Goal: Information Seeking & Learning: Learn about a topic

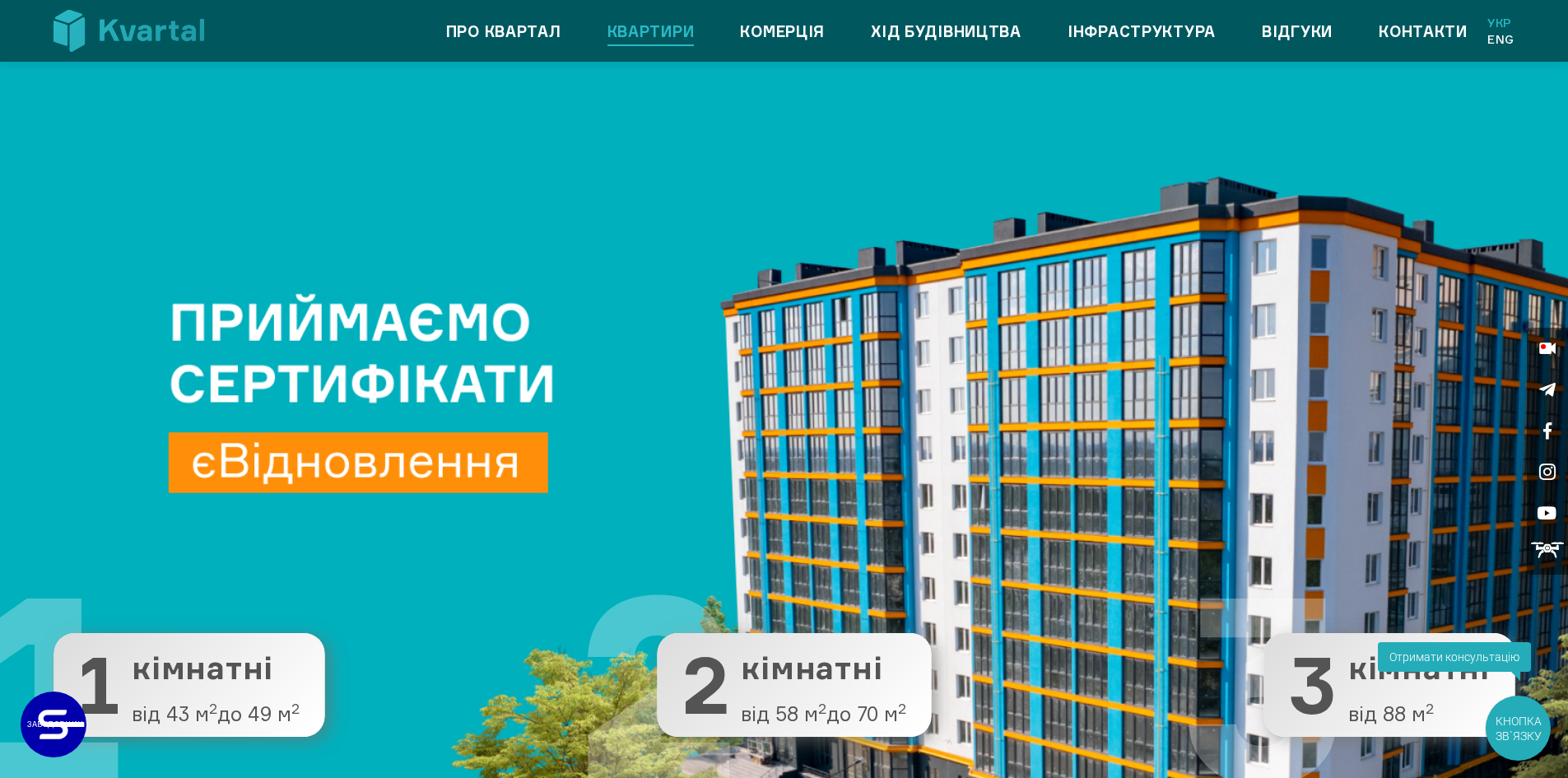
click at [640, 29] on link "Квартири" at bounding box center [651, 31] width 87 height 26
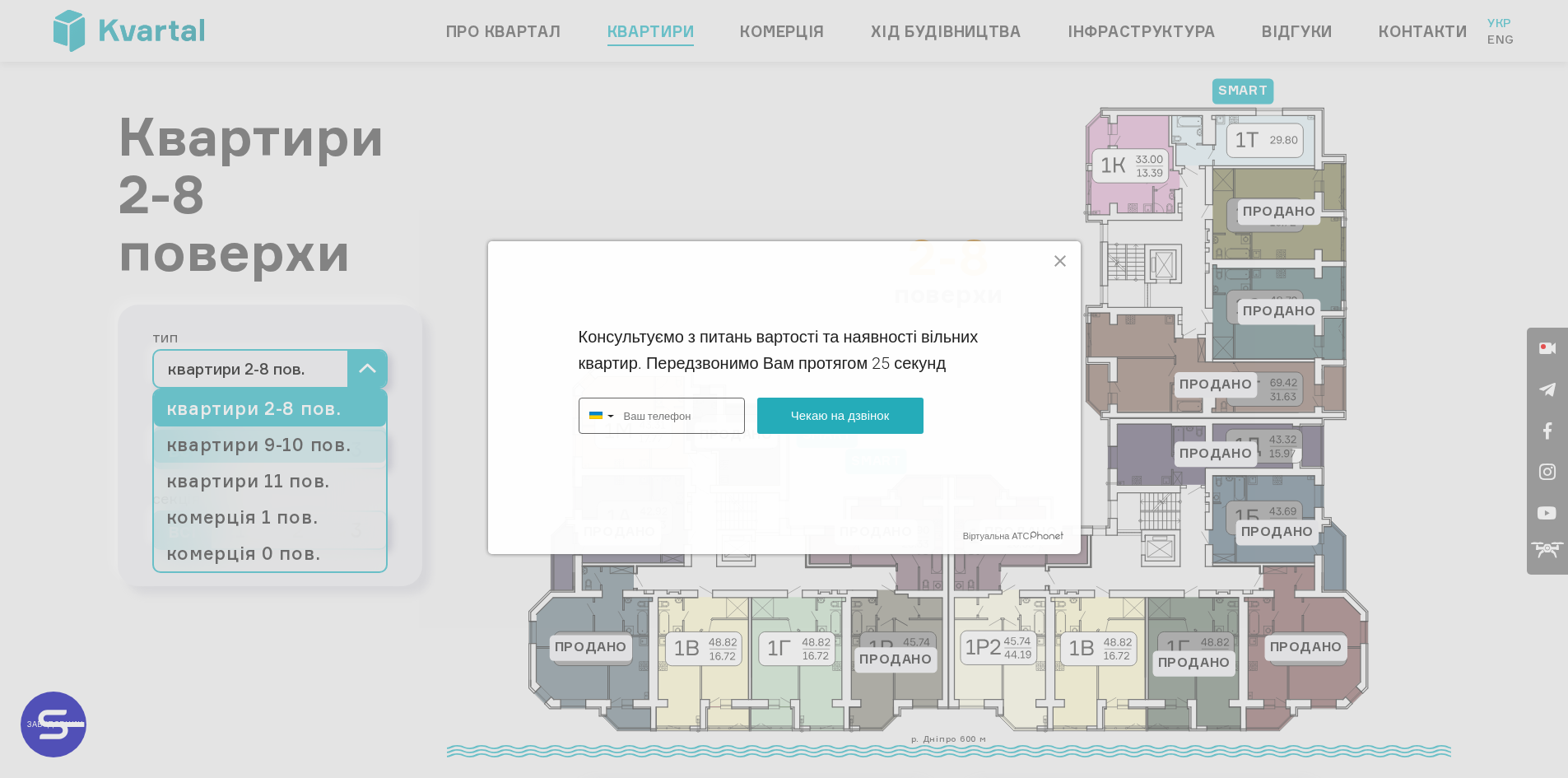
type input "+380"
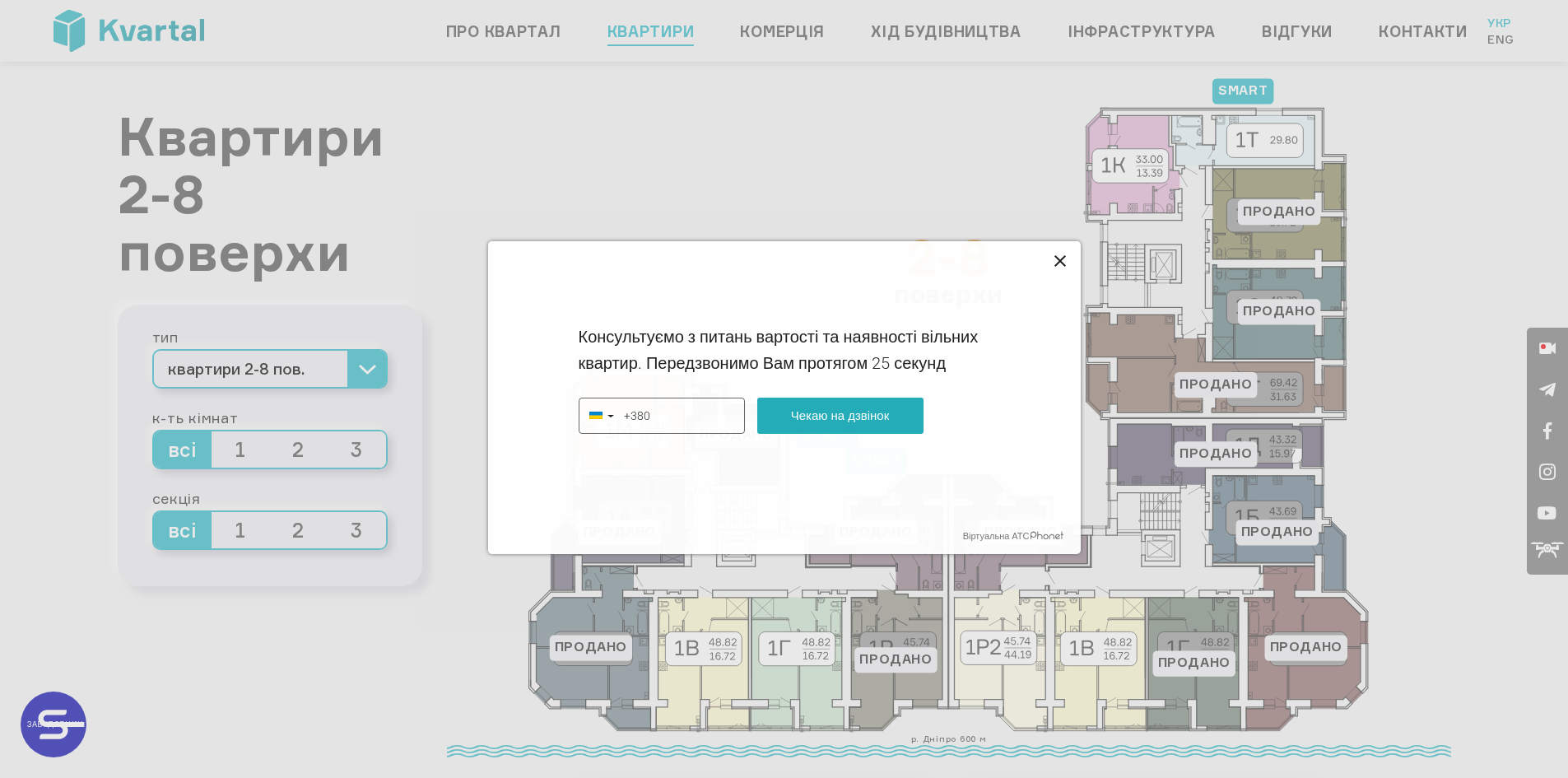
click at [1064, 267] on icon at bounding box center [1060, 260] width 20 height 20
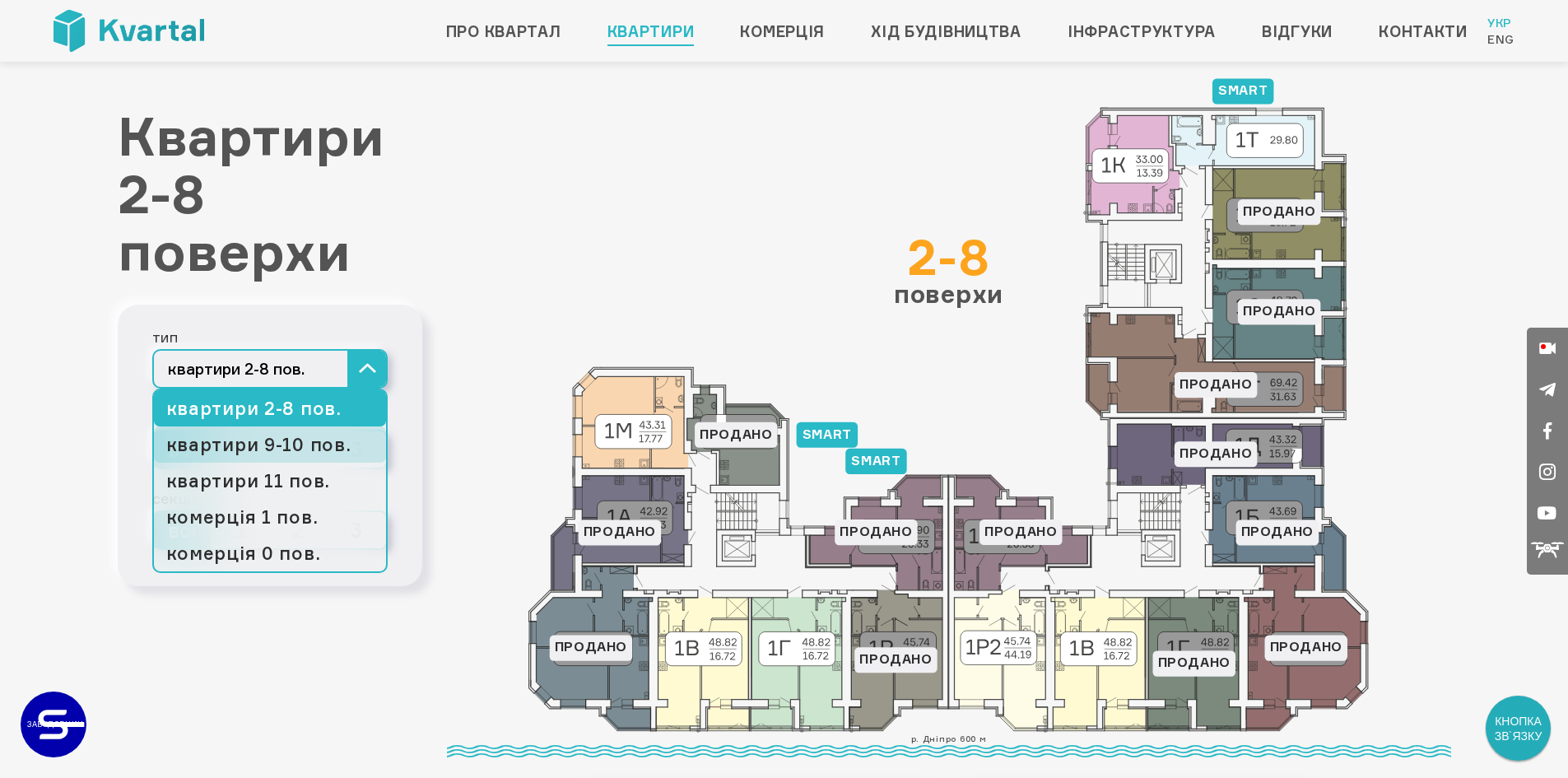
click at [292, 440] on link "квартири 9-10 пов." at bounding box center [270, 445] width 232 height 36
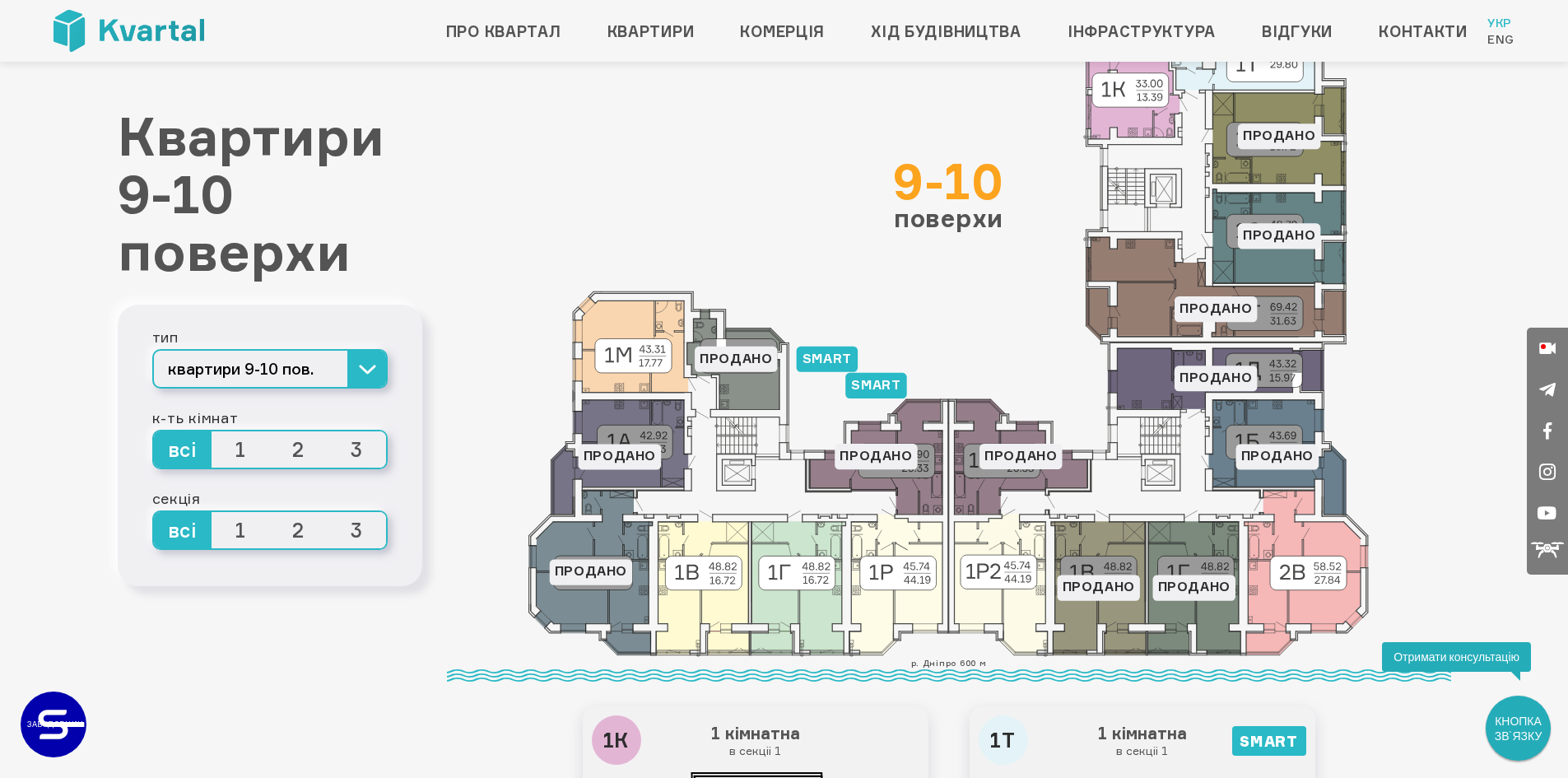
scroll to position [82, 0]
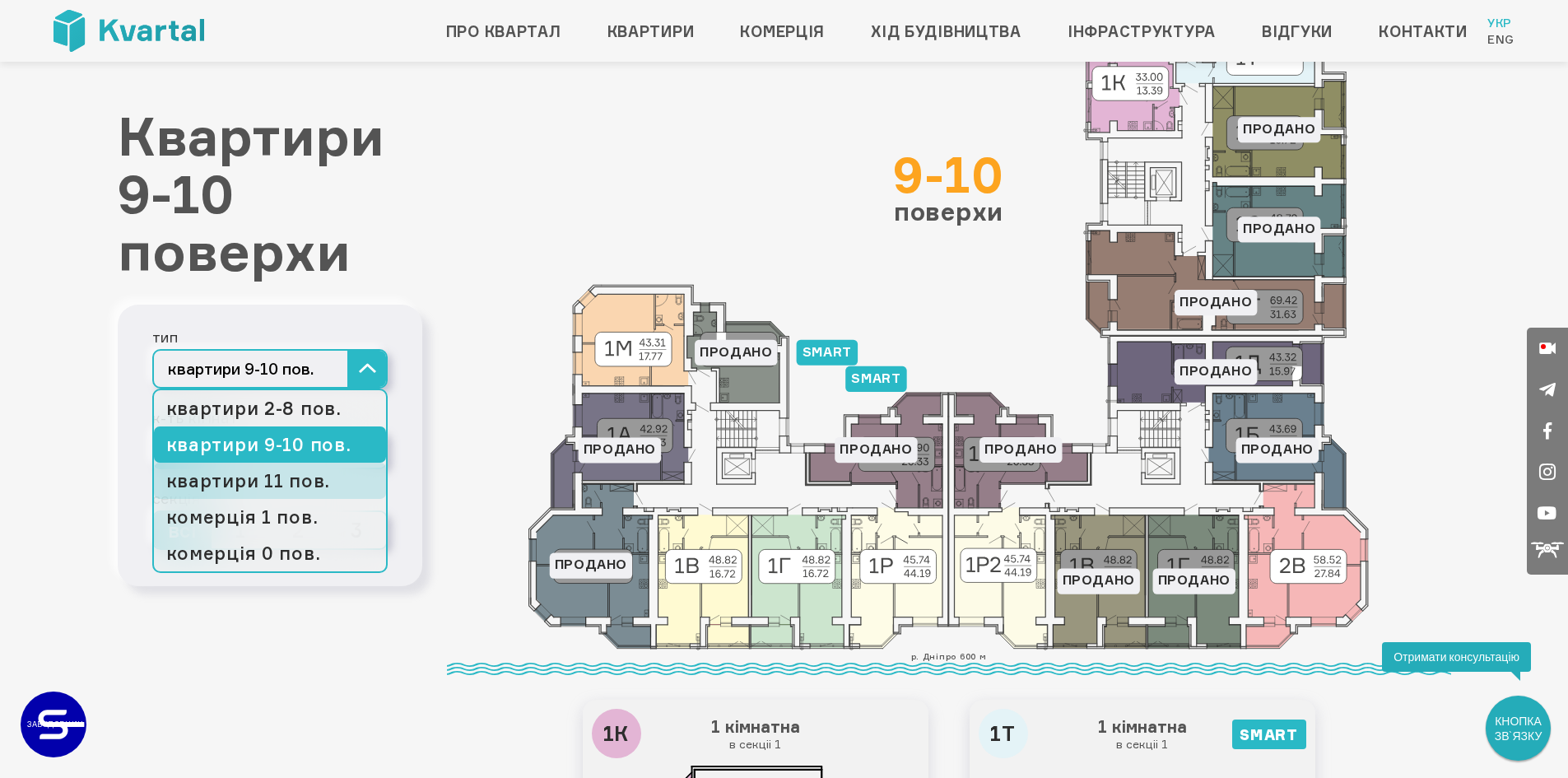
click at [275, 488] on link "квартири 11 пов." at bounding box center [270, 481] width 232 height 36
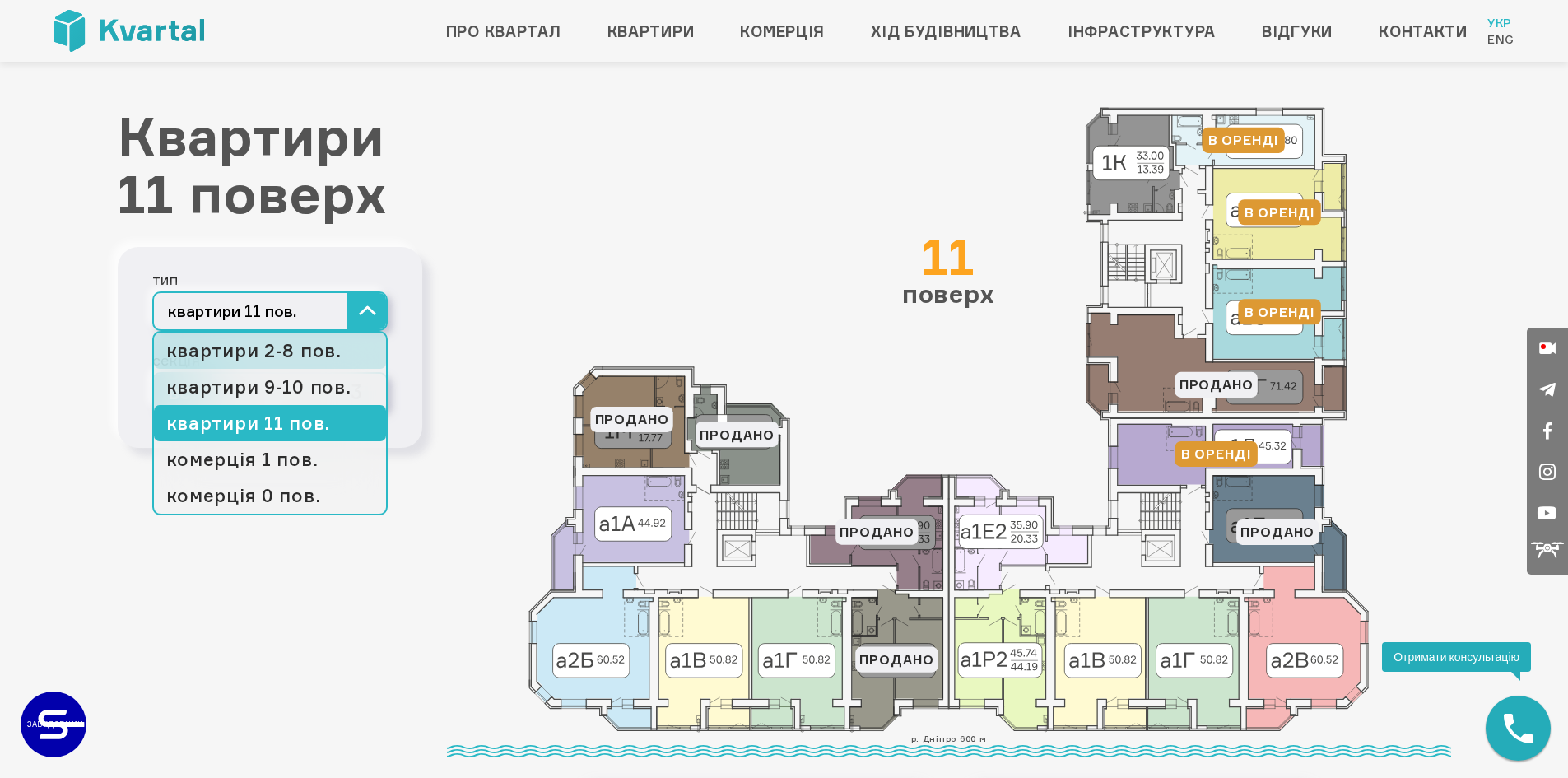
click at [319, 346] on link "квартири 2-8 пов." at bounding box center [270, 350] width 232 height 36
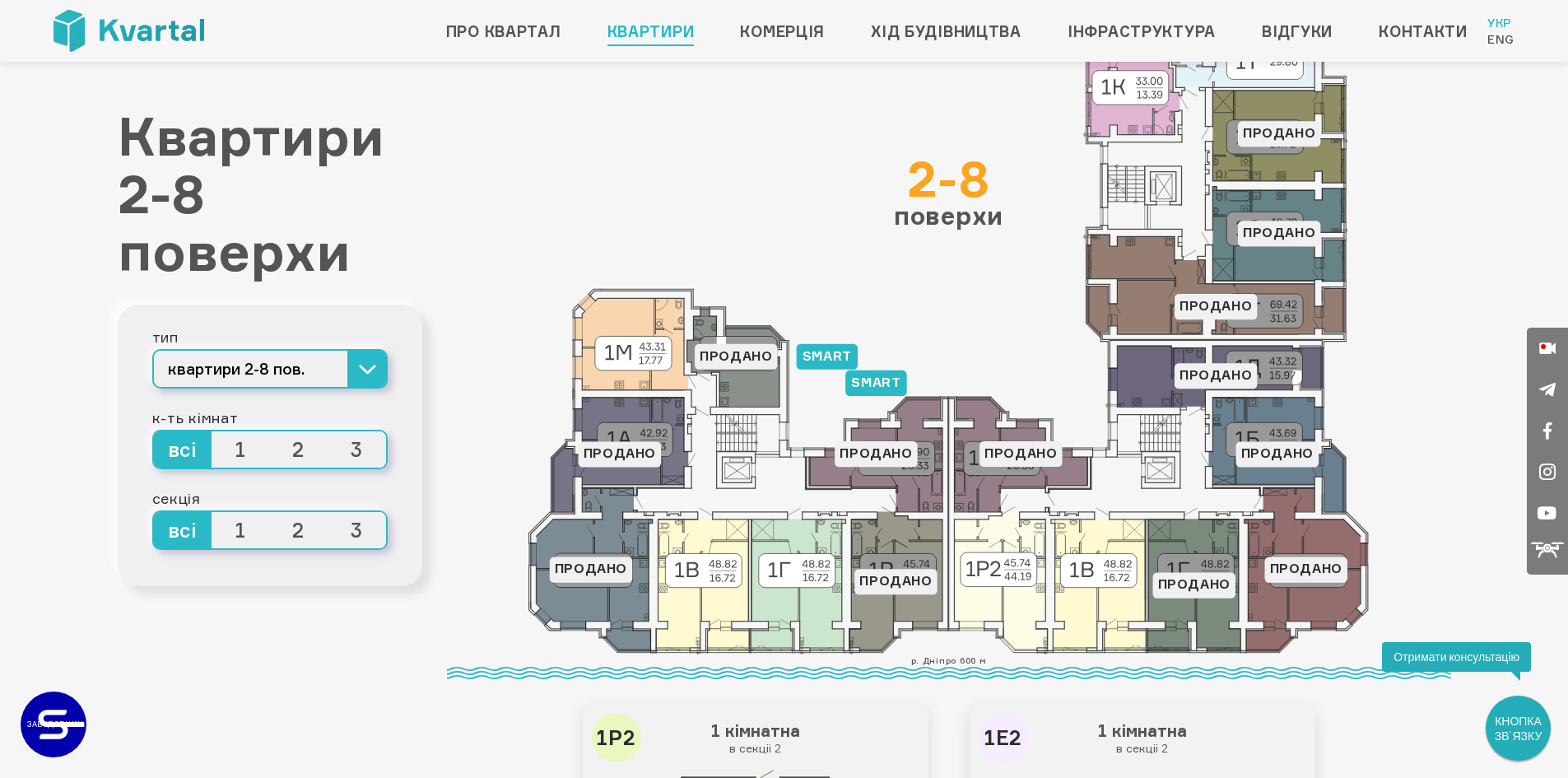
scroll to position [82, 0]
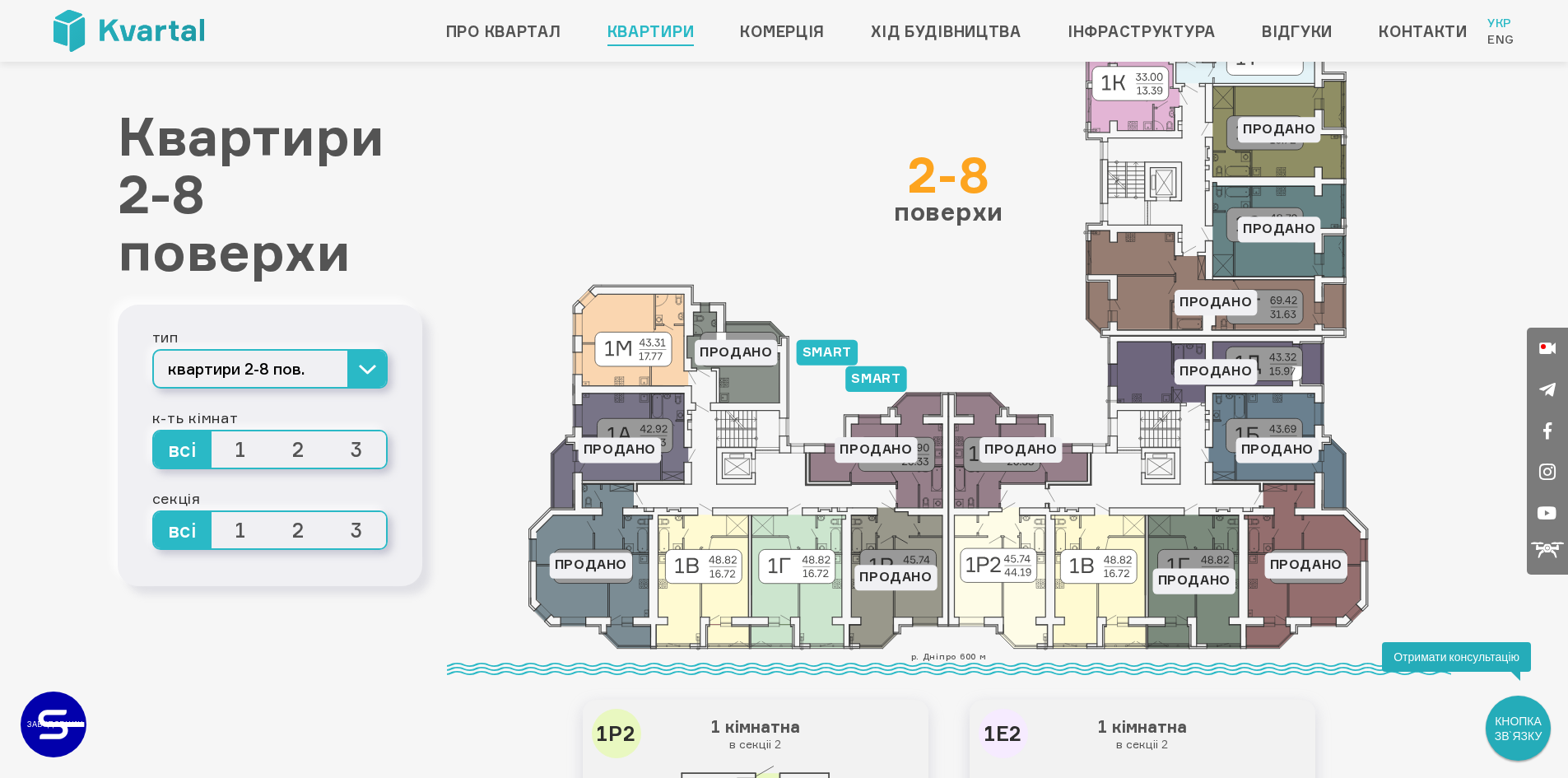
click at [295, 450] on span "2" at bounding box center [299, 449] width 59 height 36
click at [270, 431] on input "2" at bounding box center [270, 431] width 0 height 0
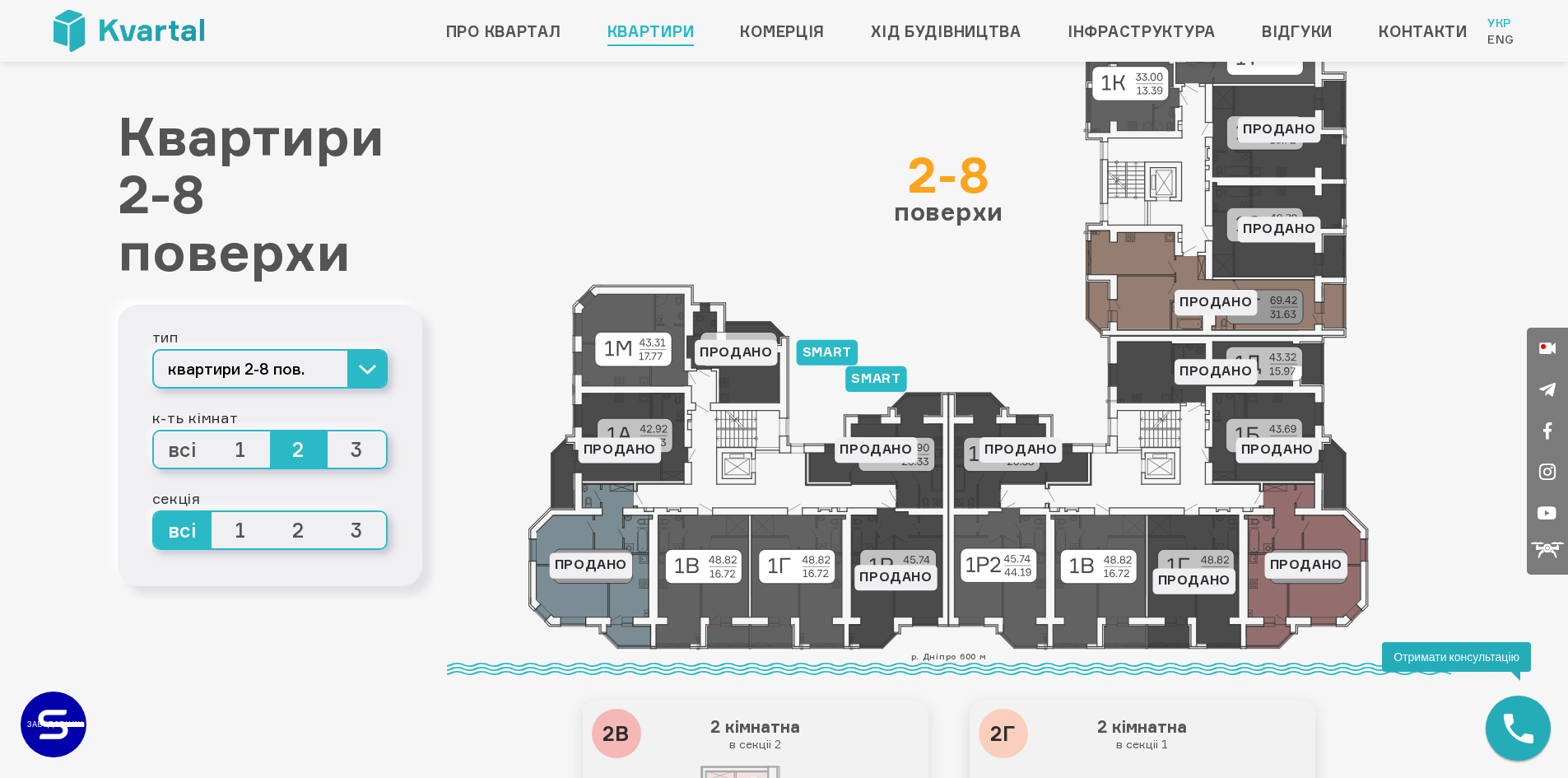
click at [358, 451] on span "3" at bounding box center [357, 449] width 59 height 36
click at [328, 431] on input "3" at bounding box center [328, 431] width 0 height 0
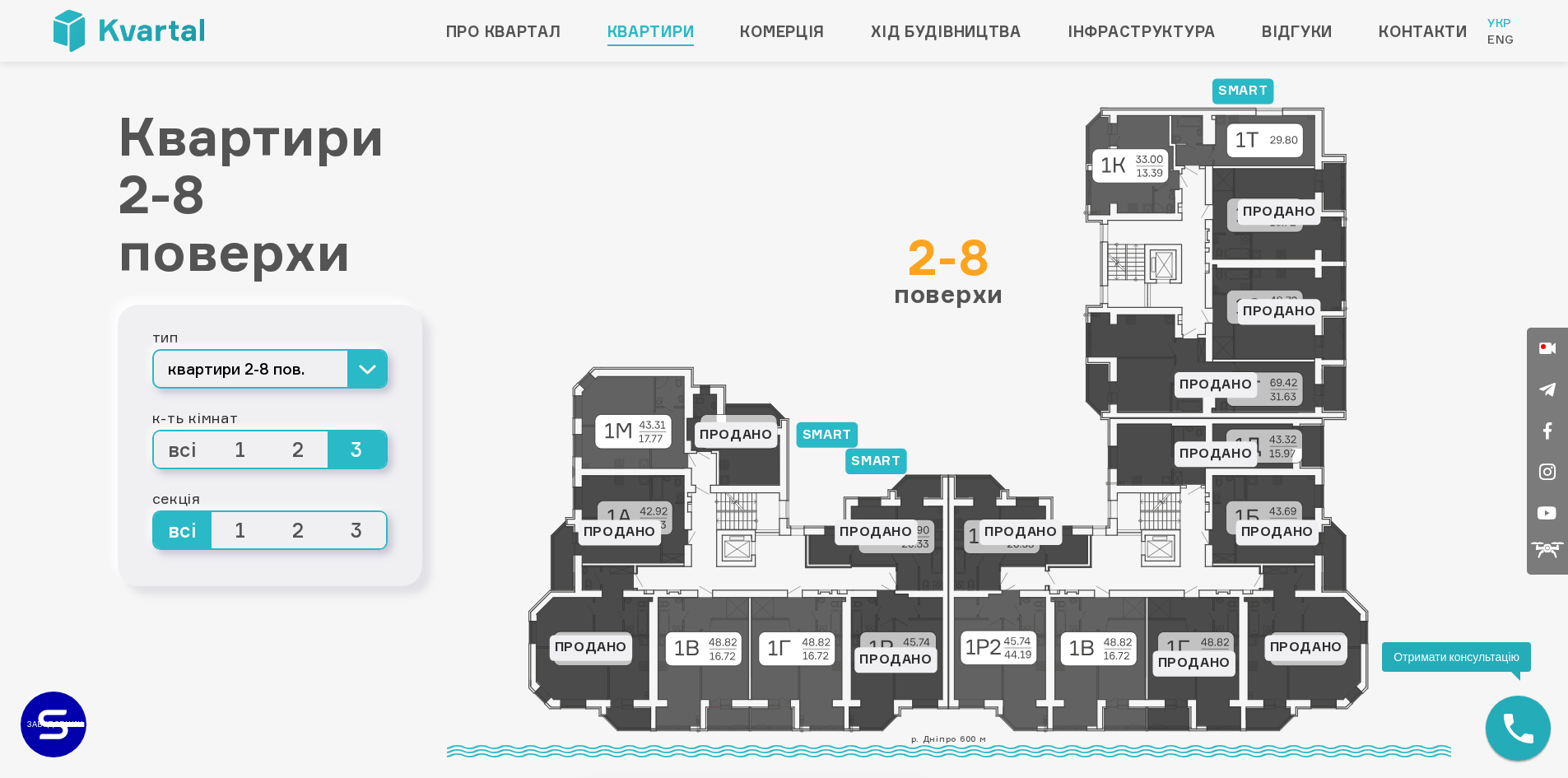
click at [247, 525] on span "1" at bounding box center [241, 530] width 59 height 36
click at [211, 512] on input "1" at bounding box center [211, 512] width 0 height 0
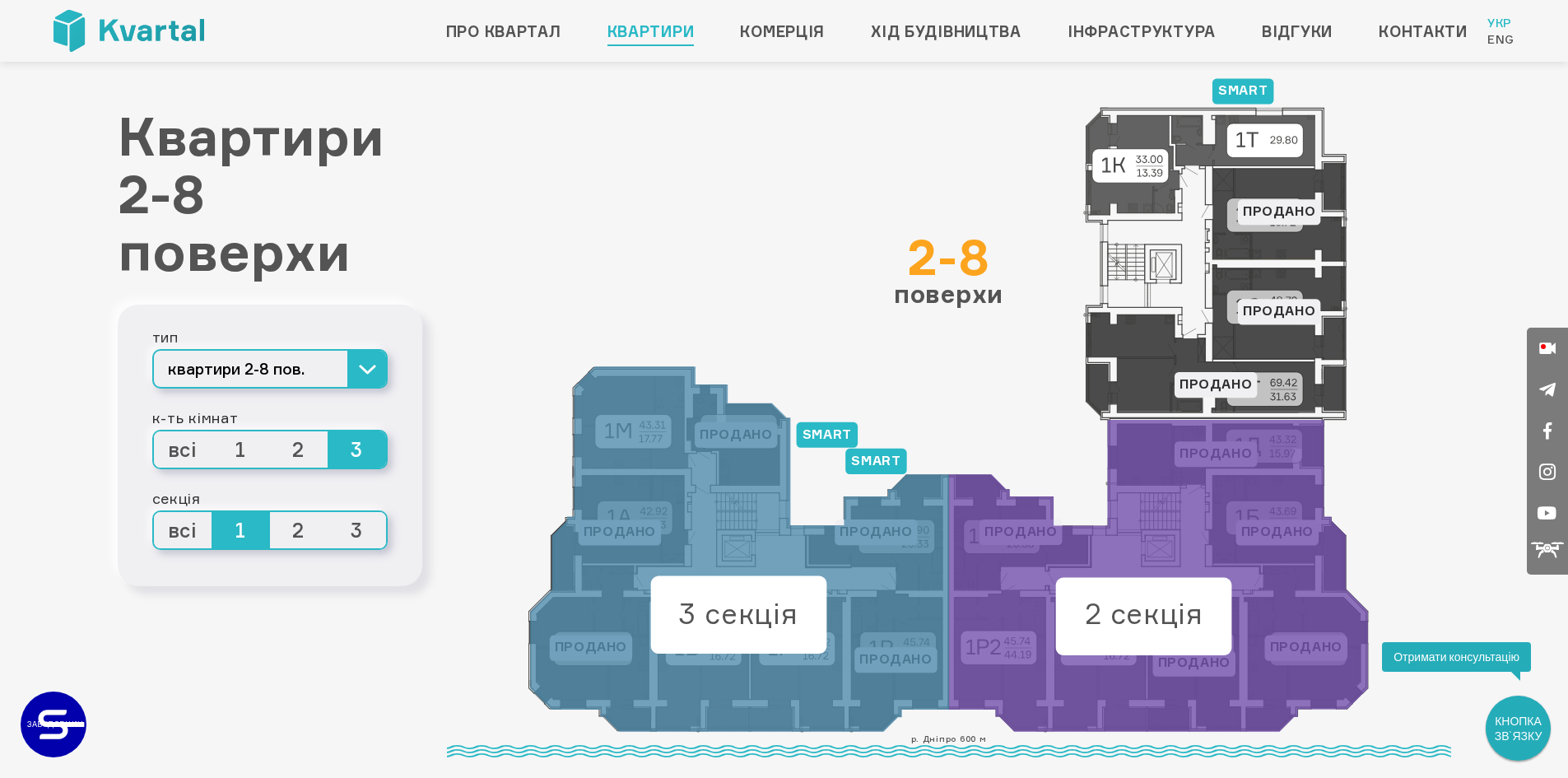
click at [308, 525] on span "2" at bounding box center [299, 530] width 59 height 36
click at [270, 512] on input "2" at bounding box center [270, 512] width 0 height 0
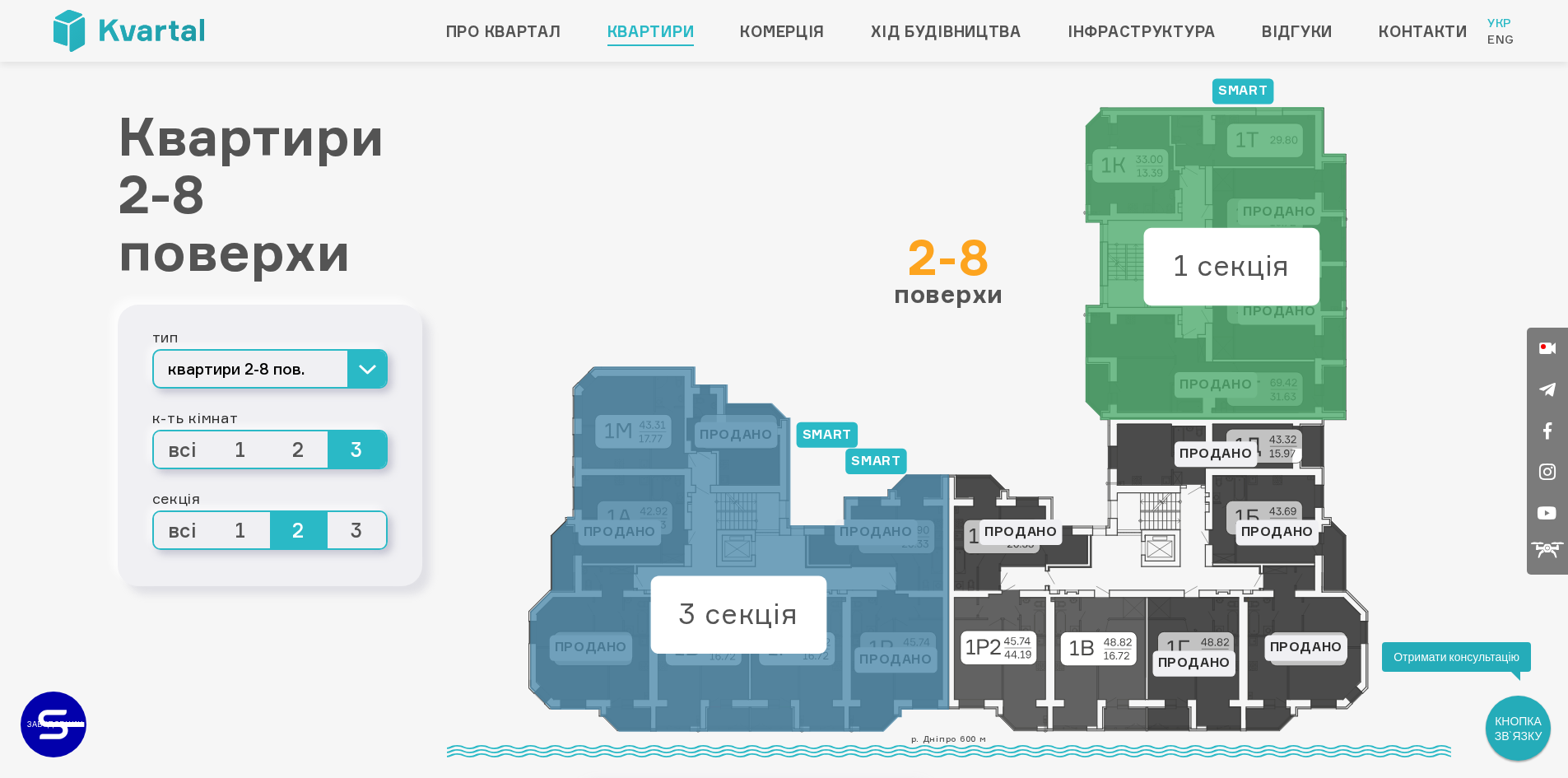
click at [368, 524] on span "3" at bounding box center [357, 530] width 59 height 36
click at [328, 512] on input "3" at bounding box center [328, 512] width 0 height 0
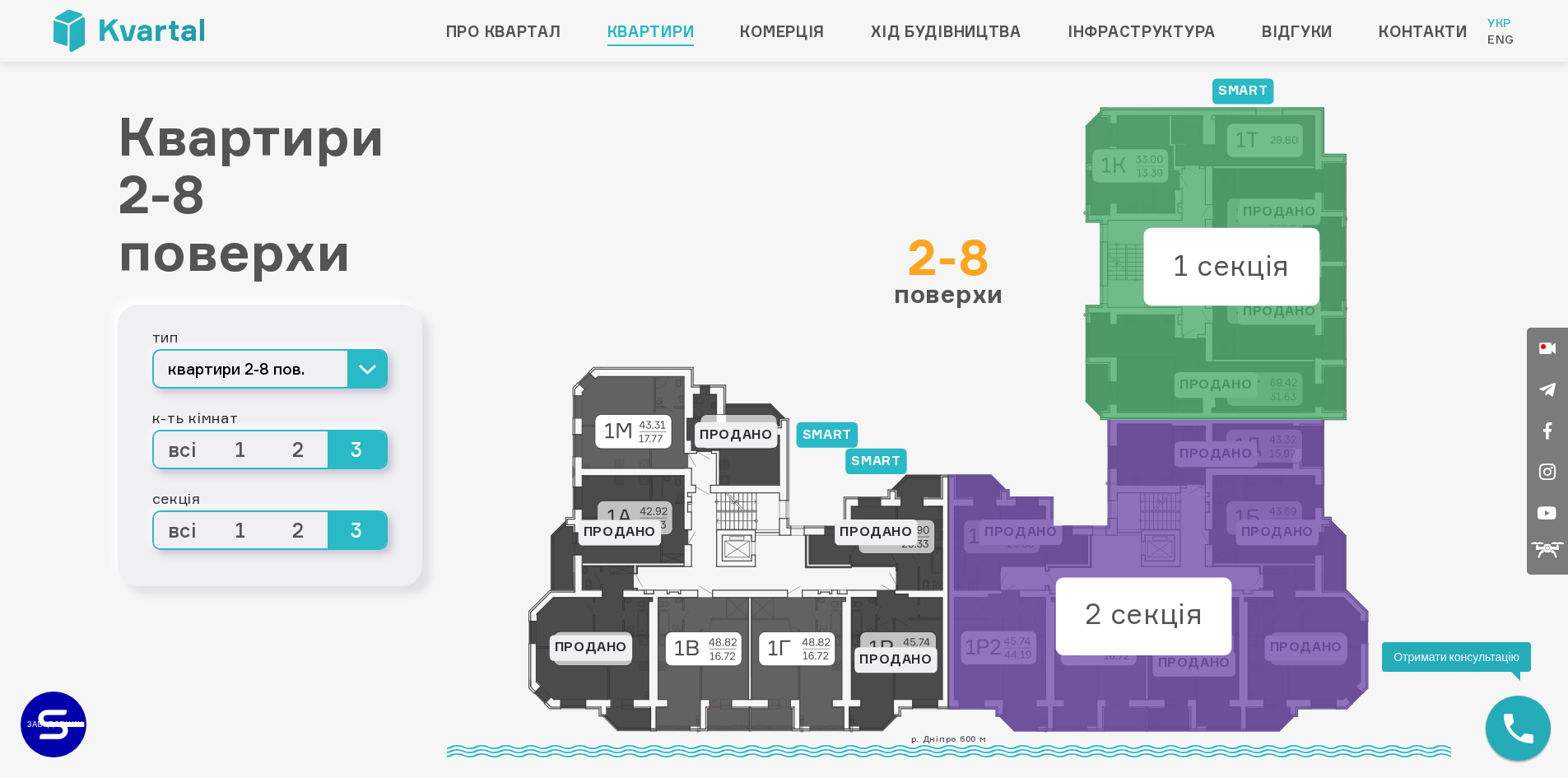
click at [298, 442] on span "2" at bounding box center [299, 449] width 59 height 36
click at [270, 431] on input "2" at bounding box center [270, 431] width 0 height 0
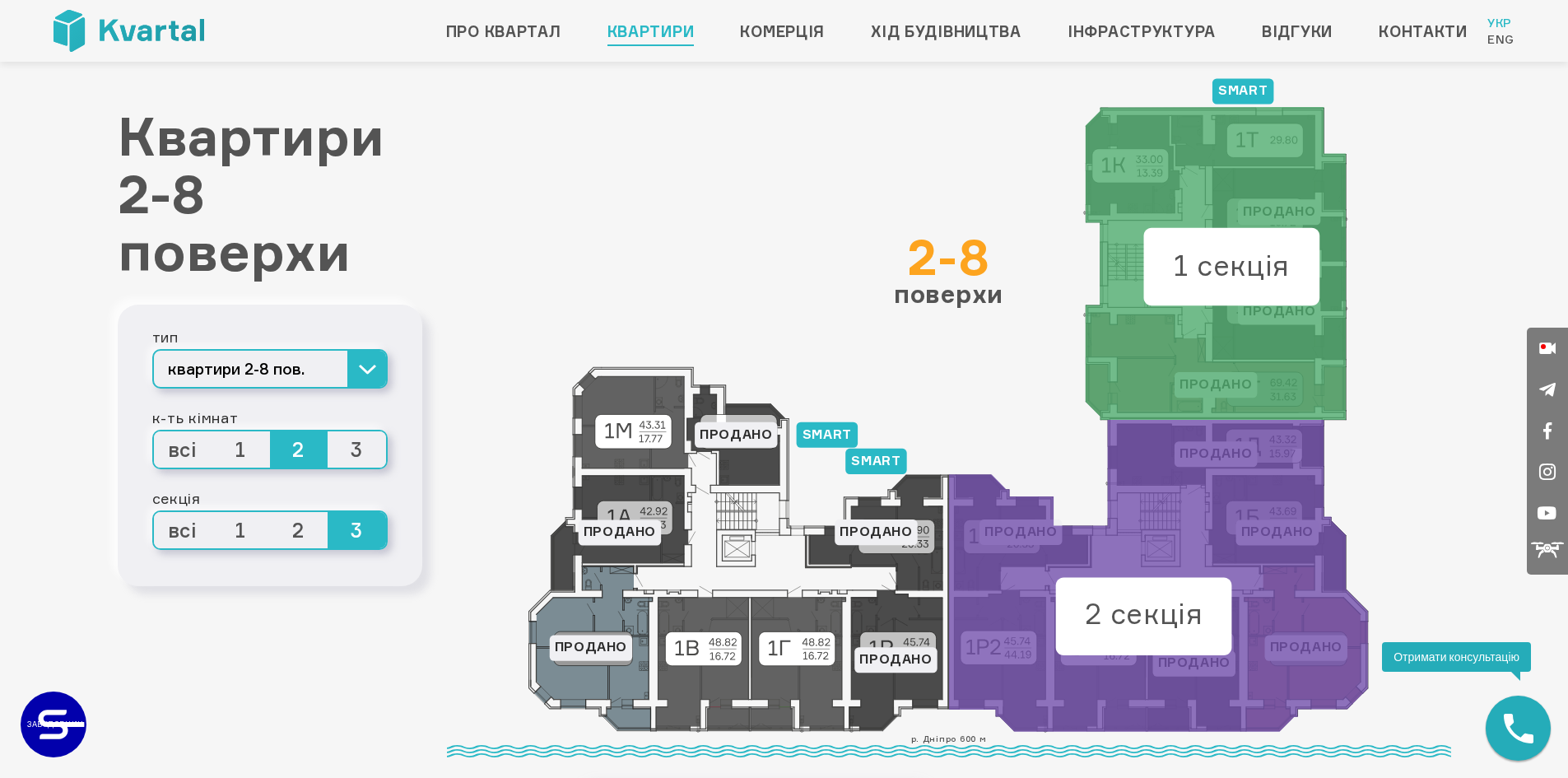
click at [243, 446] on span "1" at bounding box center [241, 449] width 59 height 36
click at [211, 431] on input "1" at bounding box center [211, 431] width 0 height 0
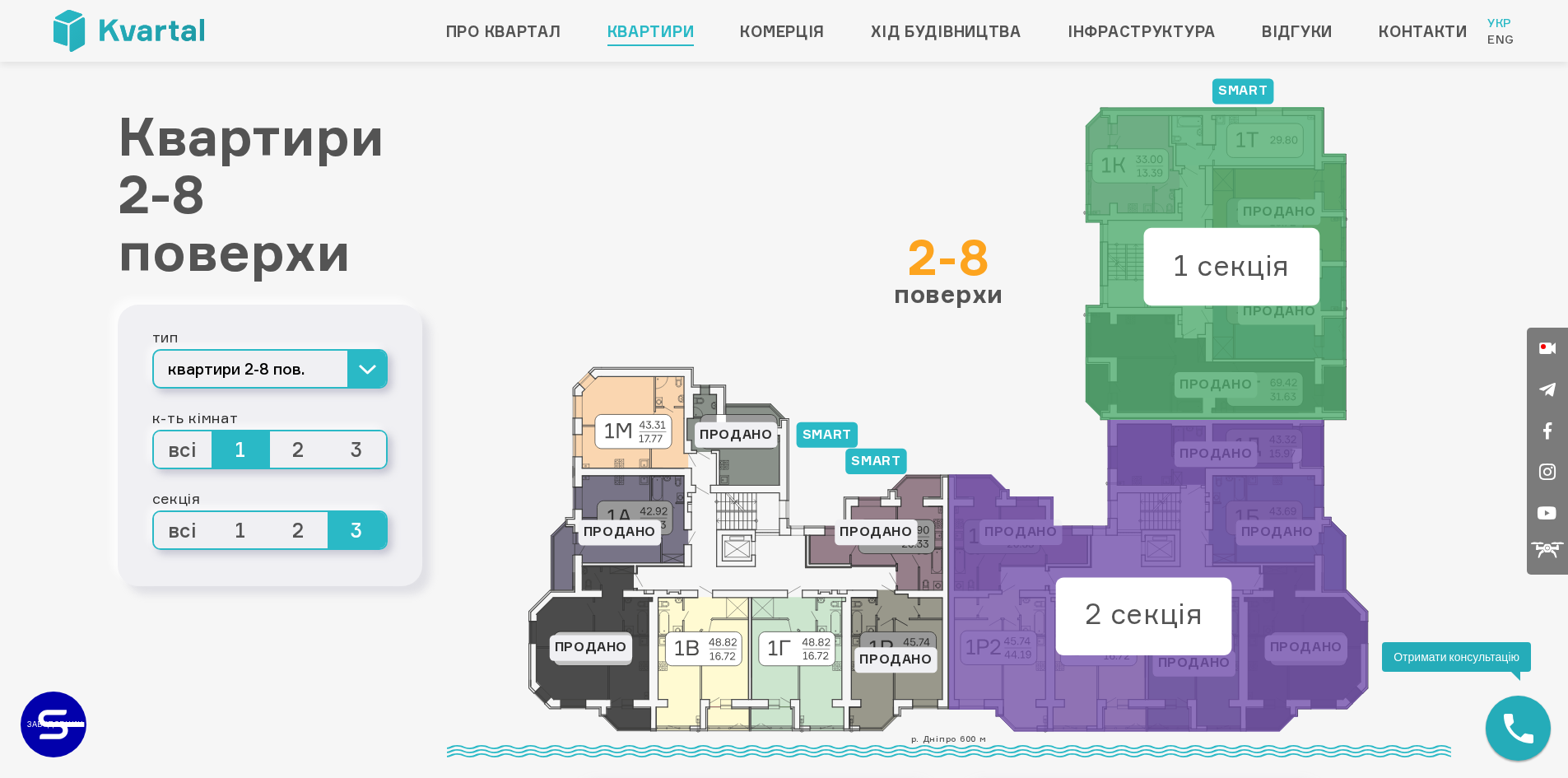
click at [176, 447] on span "всі" at bounding box center [183, 449] width 59 height 36
click at [154, 431] on input "всі" at bounding box center [154, 431] width 0 height 0
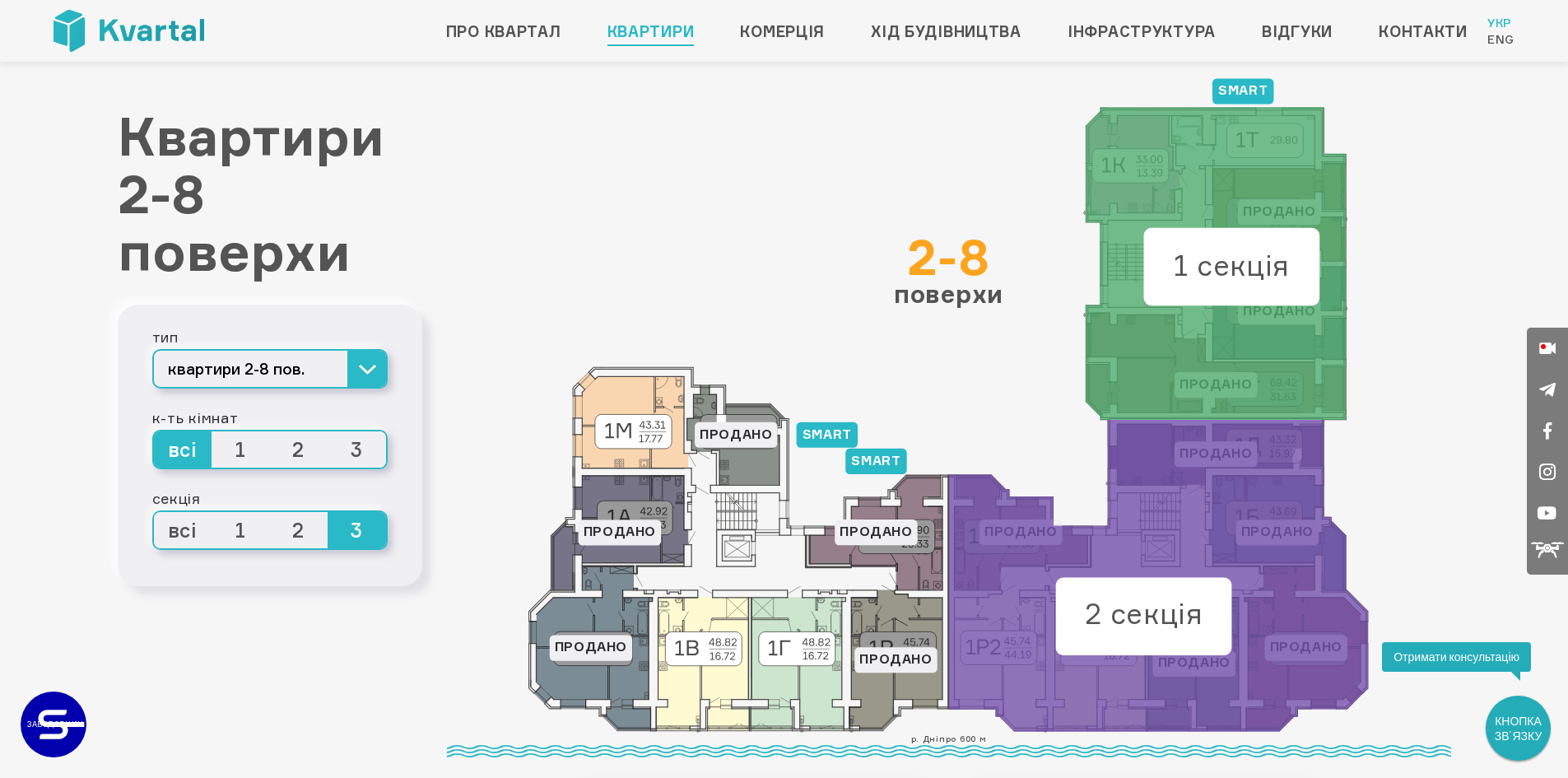
click at [193, 530] on span "всі" at bounding box center [183, 530] width 59 height 36
click at [154, 512] on input "всі" at bounding box center [154, 512] width 0 height 0
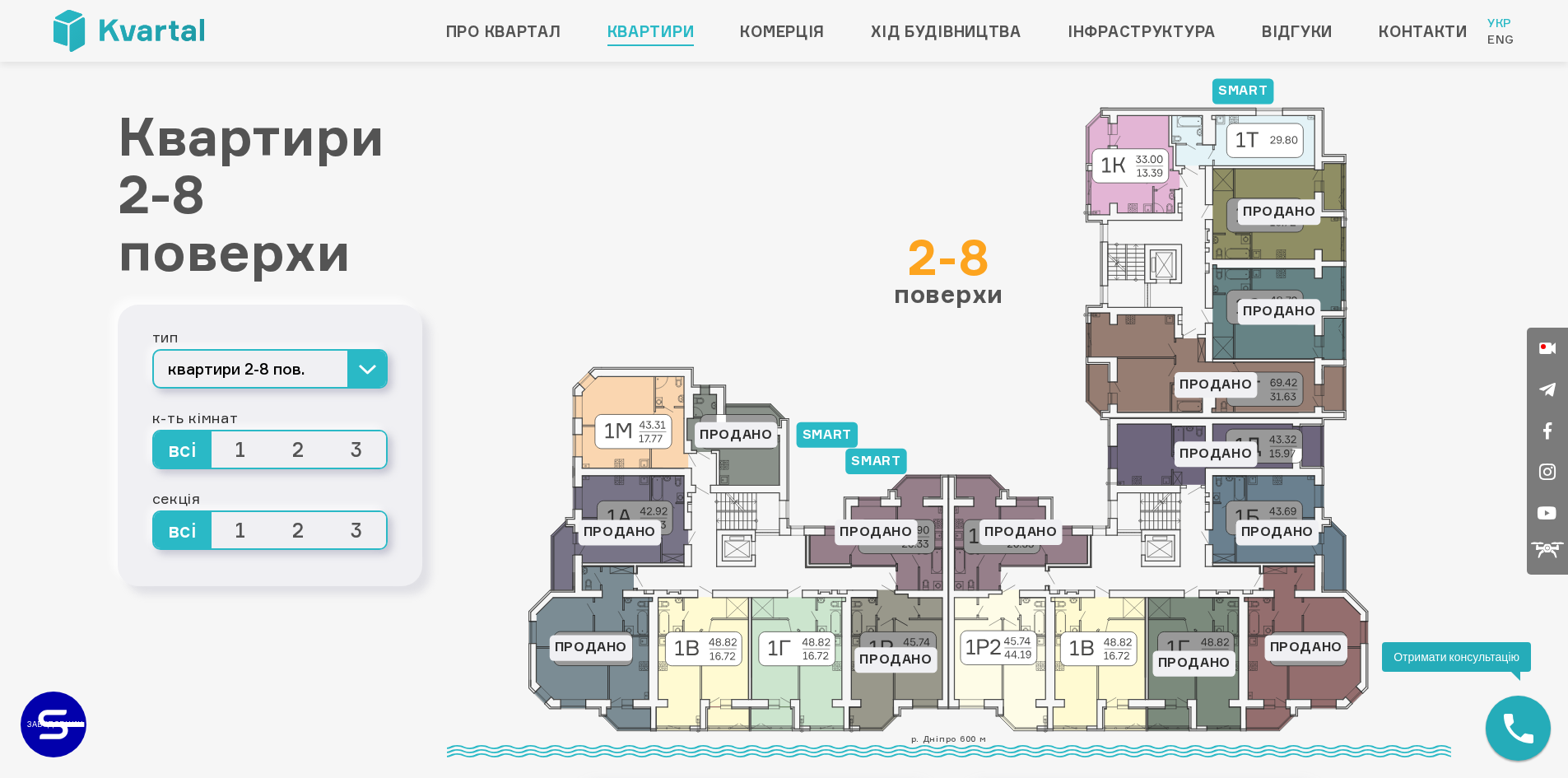
click at [1268, 301] on icon at bounding box center [1280, 312] width 133 height 94
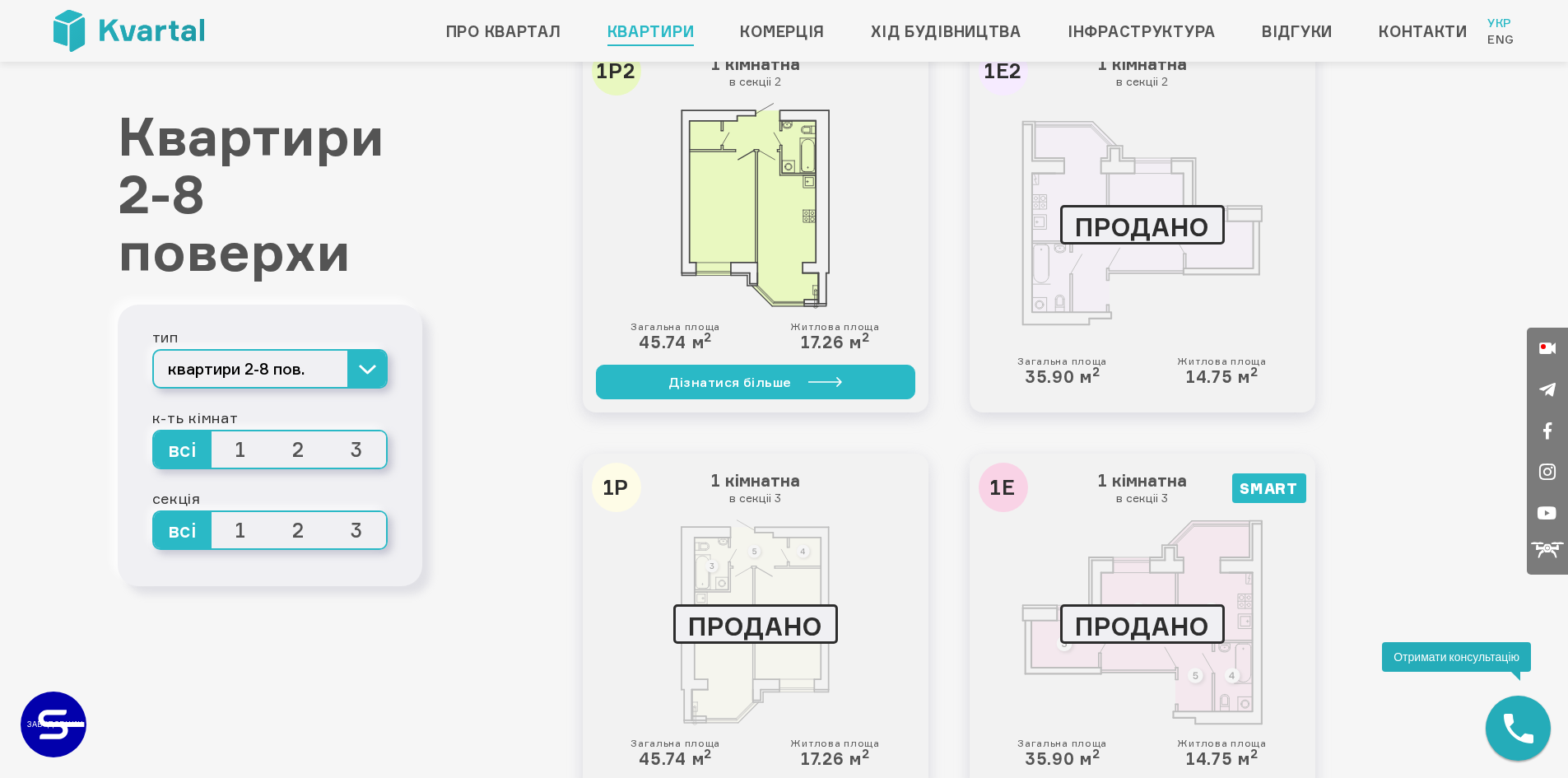
scroll to position [494, 0]
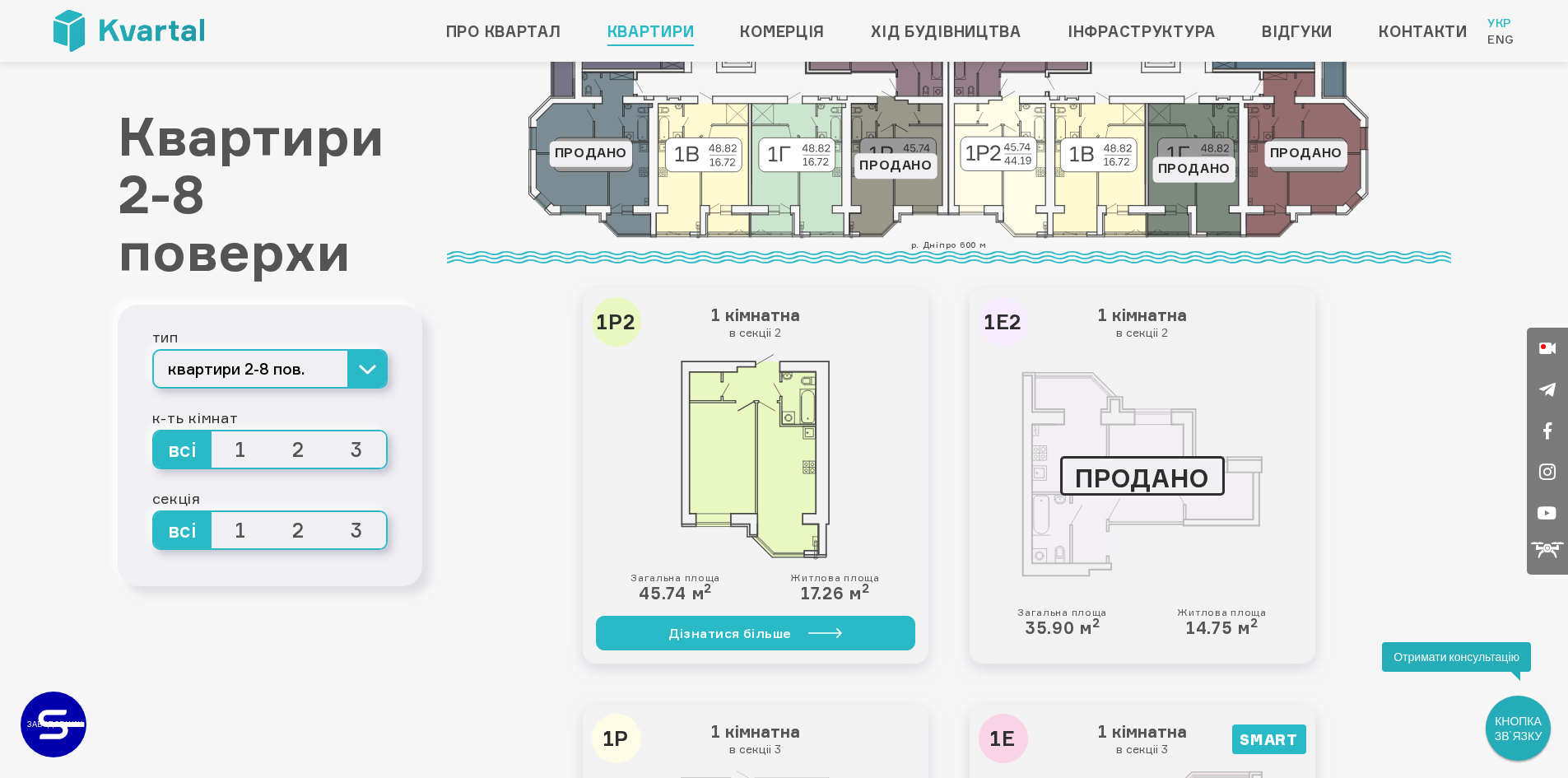
click at [293, 540] on span "2" at bounding box center [299, 530] width 59 height 36
click at [270, 512] on input "2" at bounding box center [270, 512] width 0 height 0
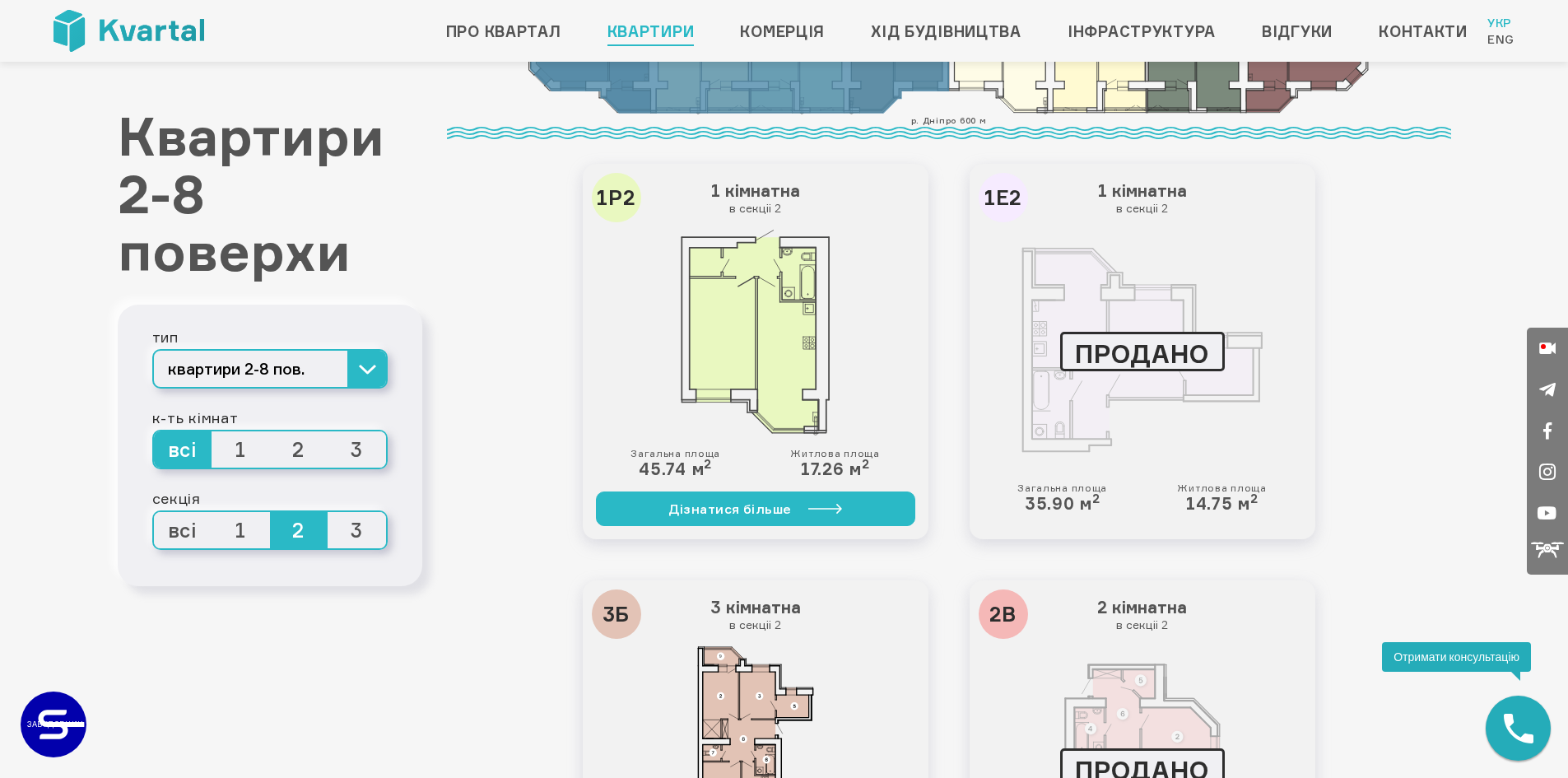
scroll to position [628, 0]
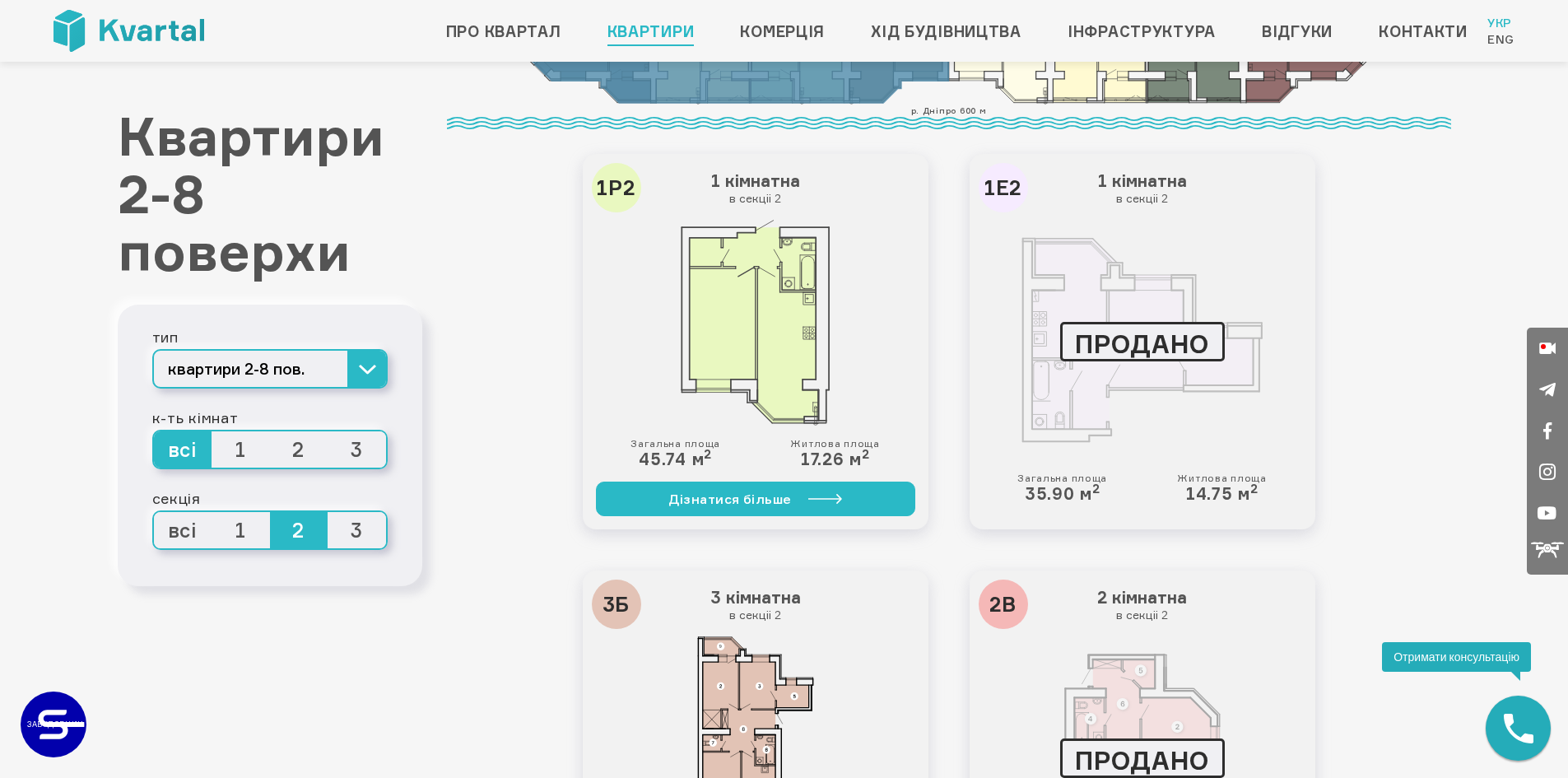
click at [170, 520] on span "всі" at bounding box center [183, 530] width 59 height 36
click at [154, 512] on input "всі" at bounding box center [154, 512] width 0 height 0
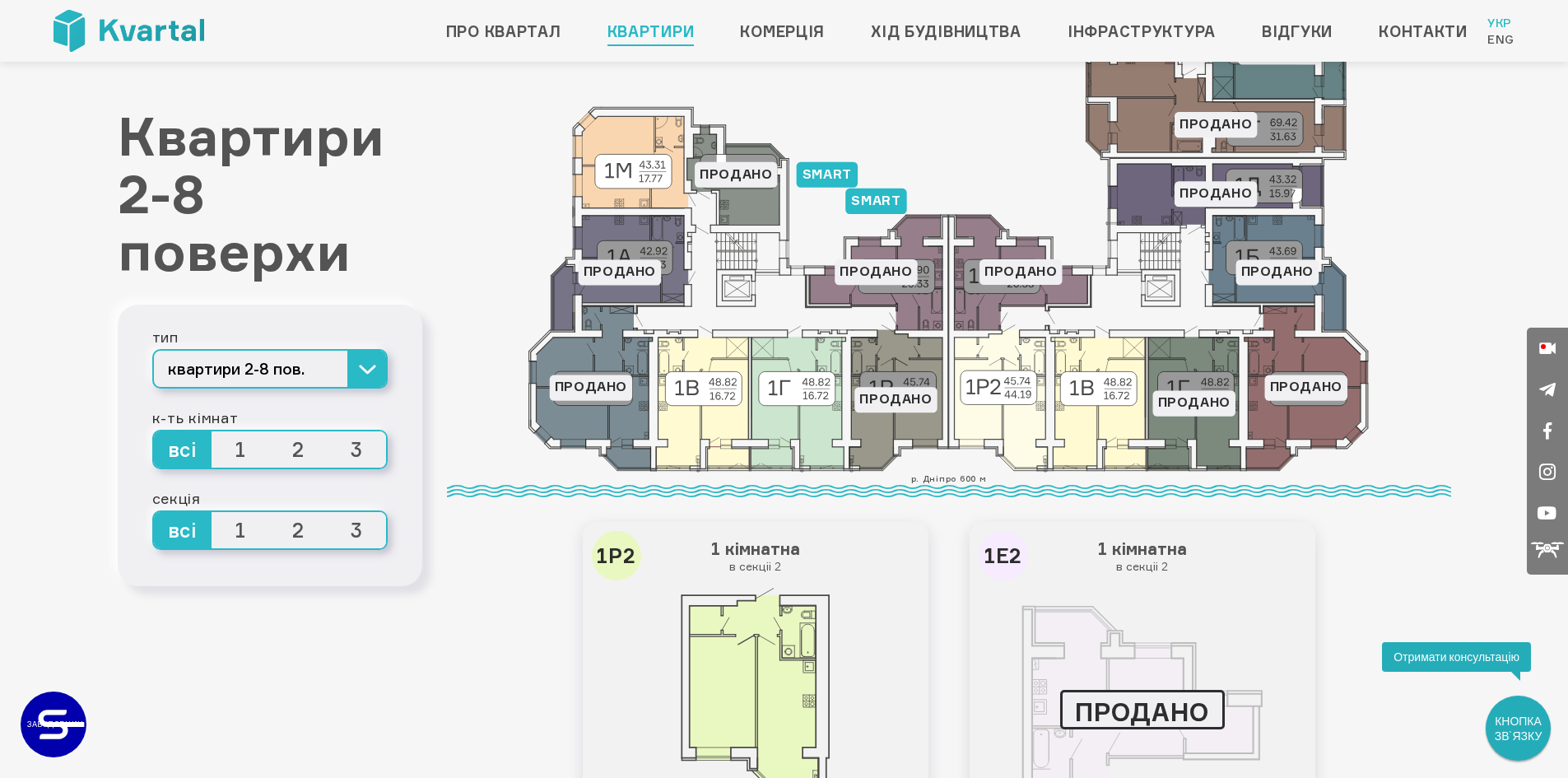
scroll to position [134, 0]
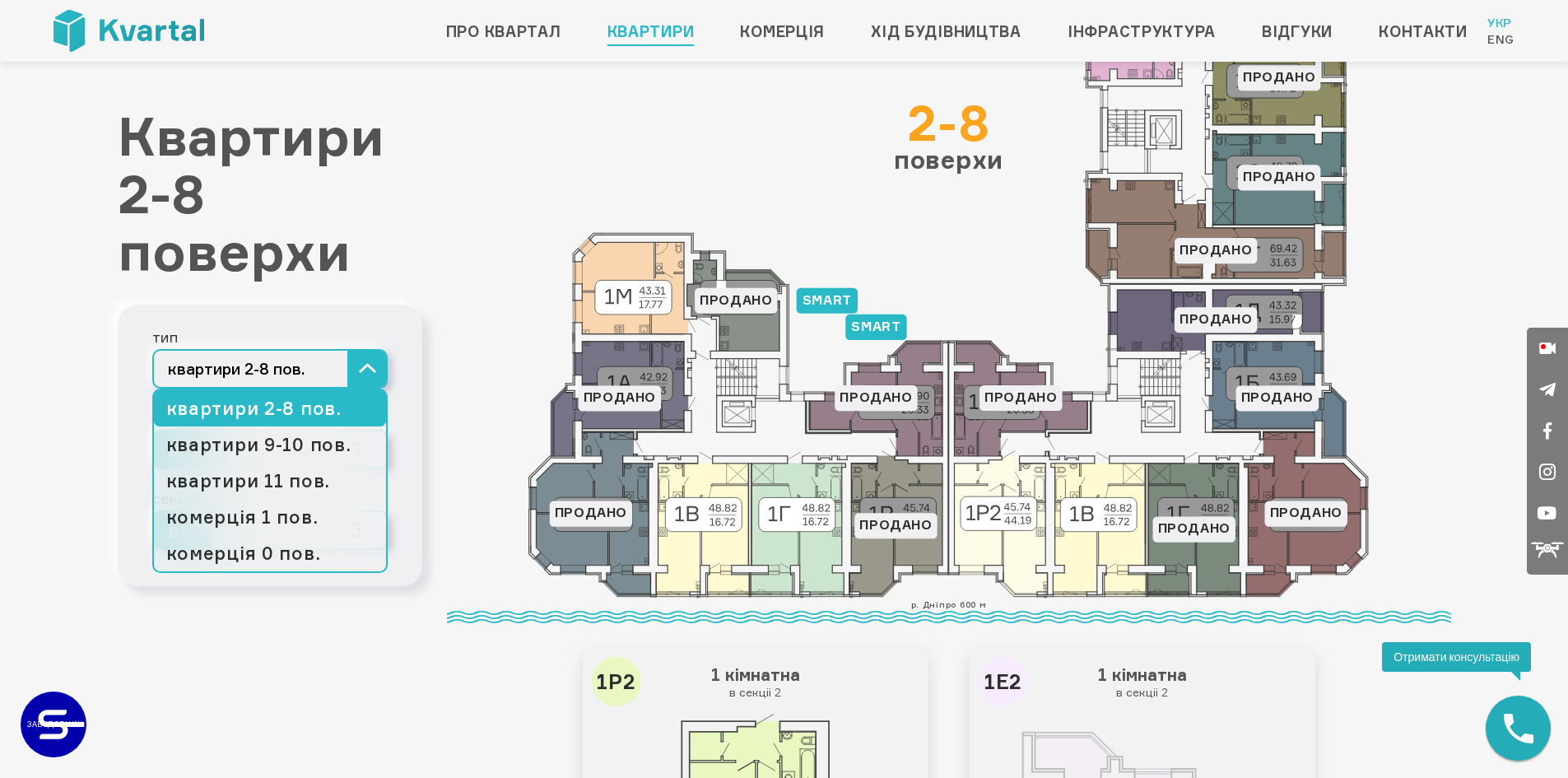
click at [376, 372] on button "квартири 2-8 пов." at bounding box center [270, 369] width 235 height 40
click at [343, 439] on link "квартири 9-10 пов." at bounding box center [270, 445] width 232 height 36
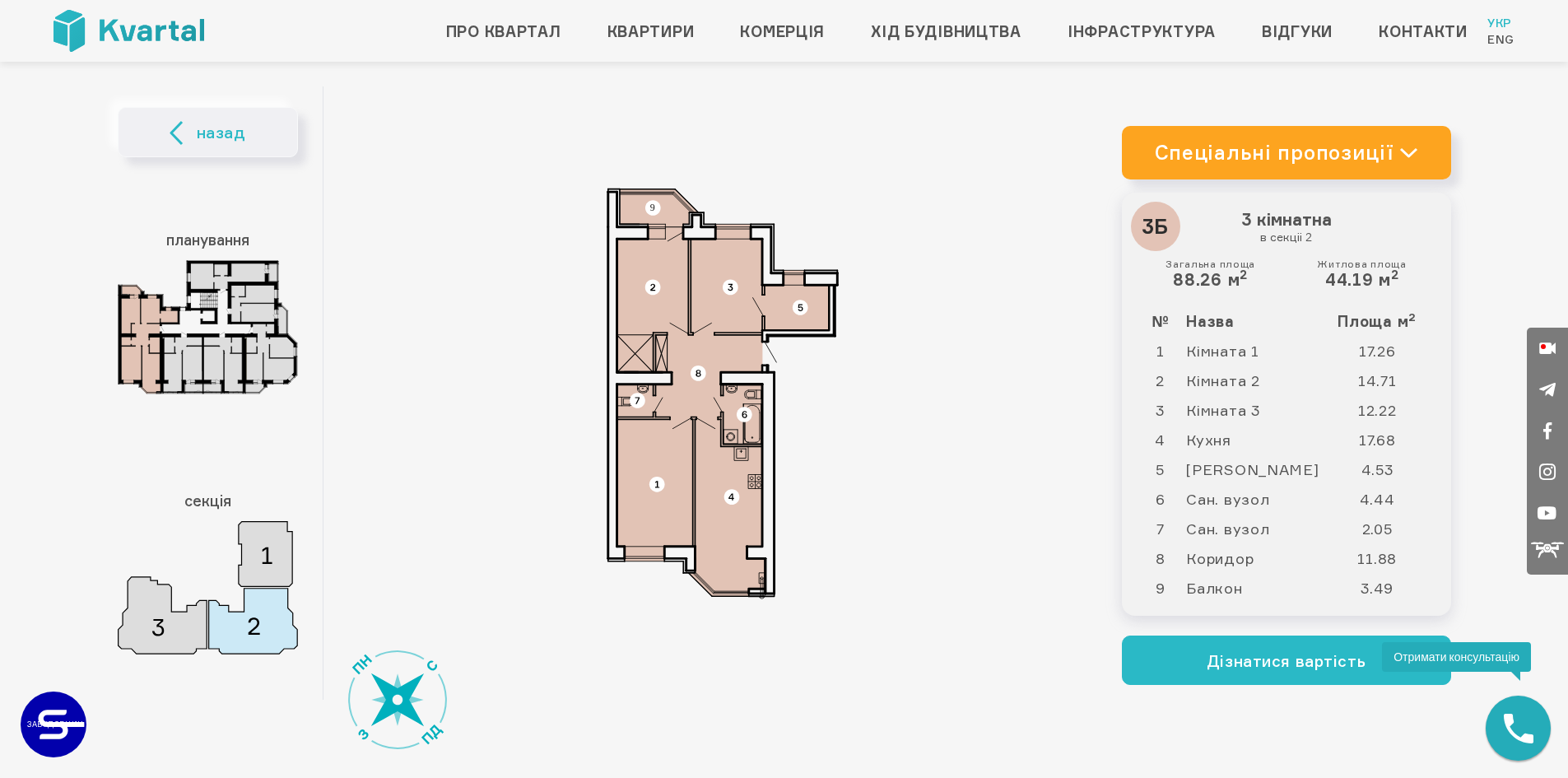
click at [716, 350] on img at bounding box center [723, 394] width 330 height 412
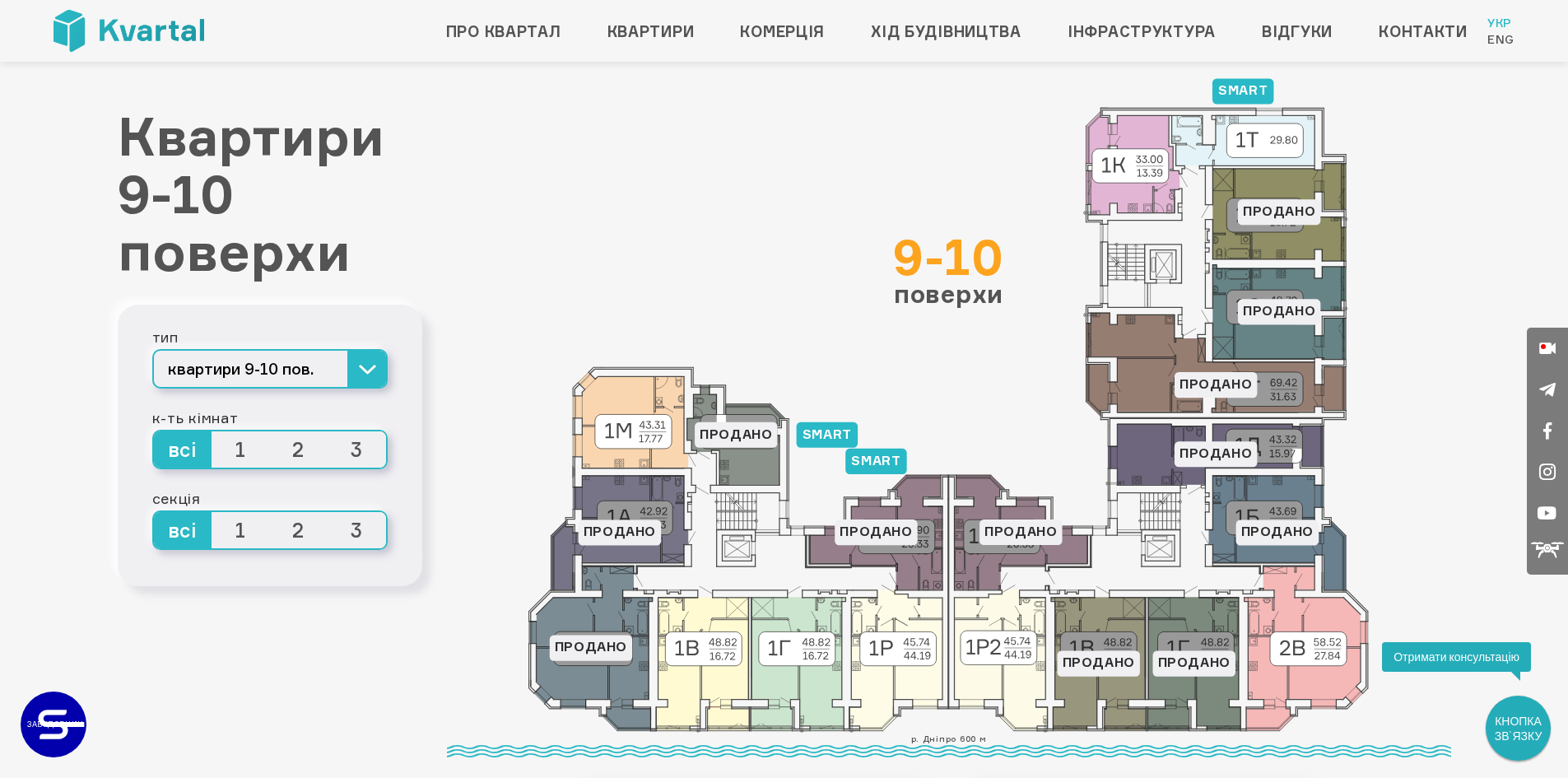
click at [194, 35] on img at bounding box center [129, 30] width 151 height 42
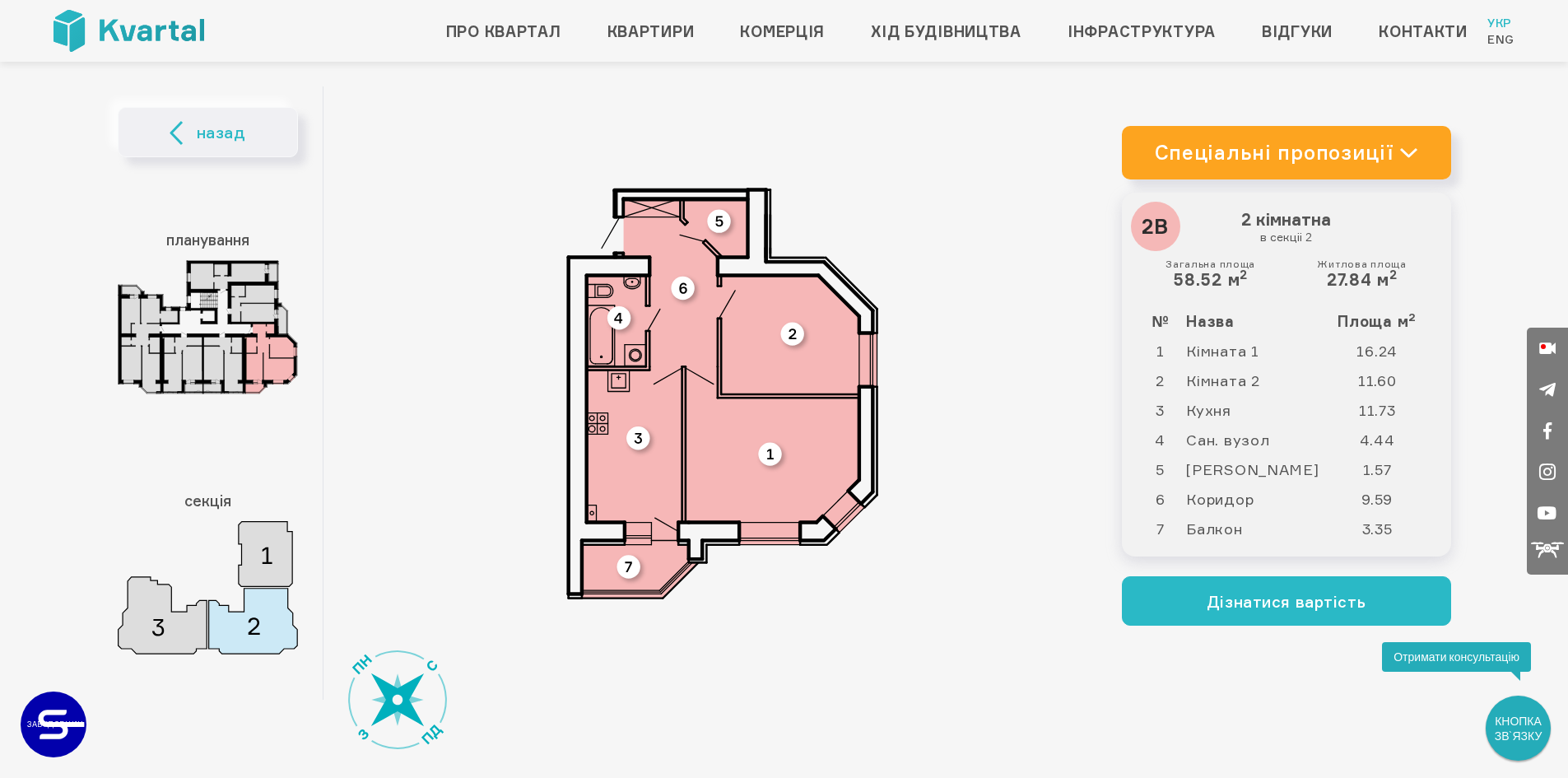
click at [168, 626] on img at bounding box center [208, 588] width 180 height 133
click at [1409, 156] on icon at bounding box center [1409, 152] width 16 height 8
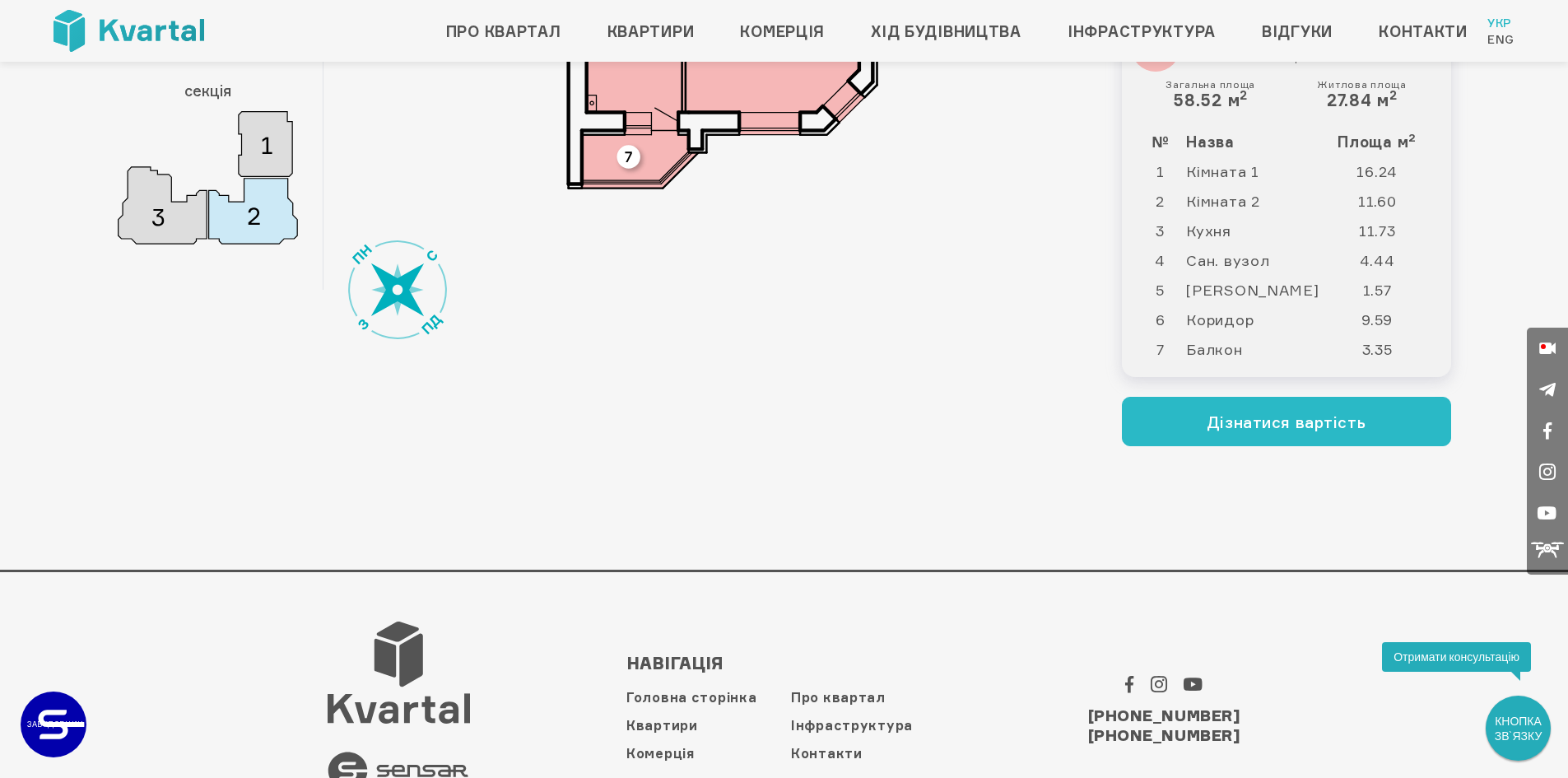
scroll to position [412, 0]
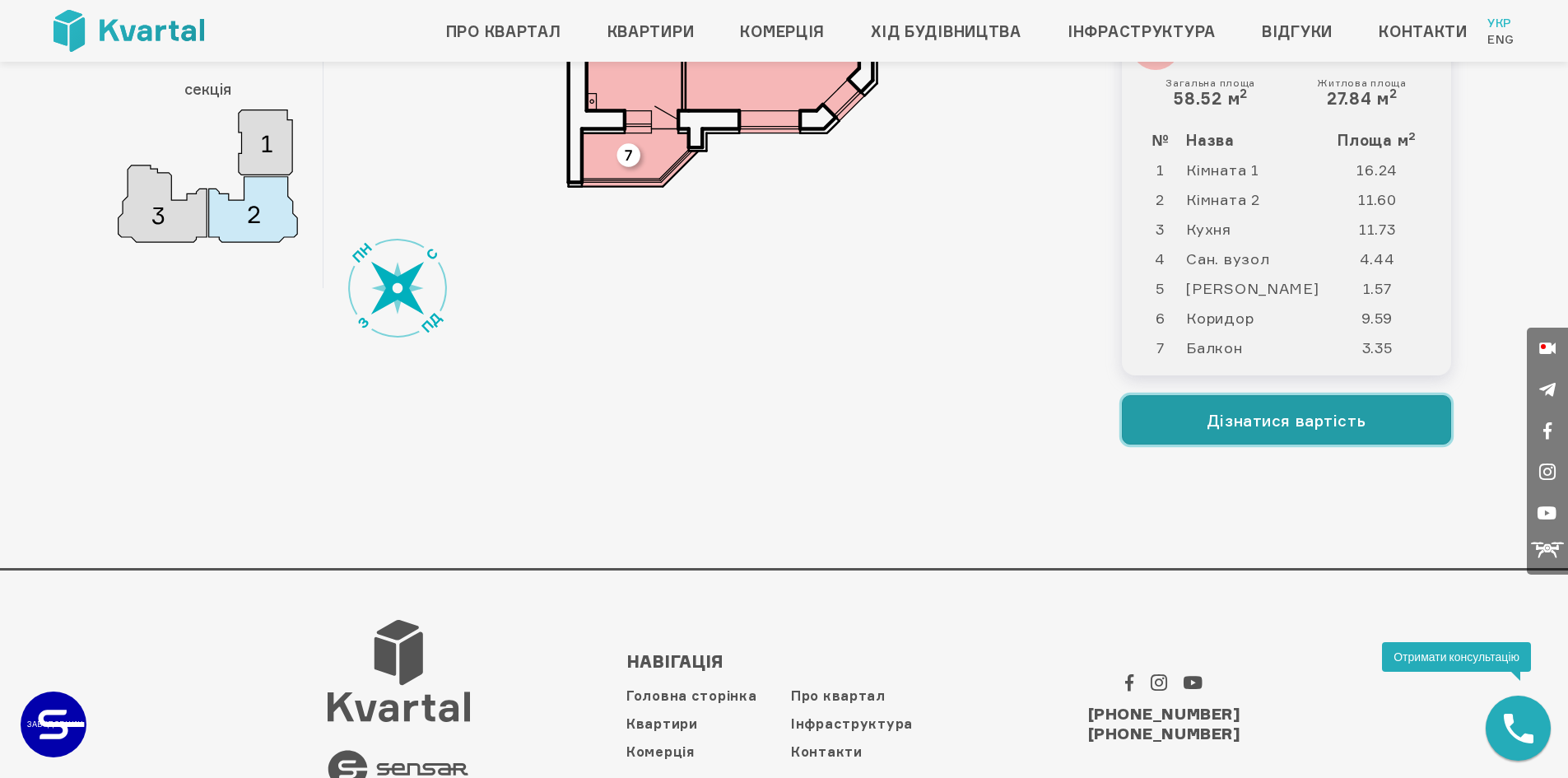
click at [1214, 408] on button "Дізнатися вартість" at bounding box center [1287, 420] width 330 height 49
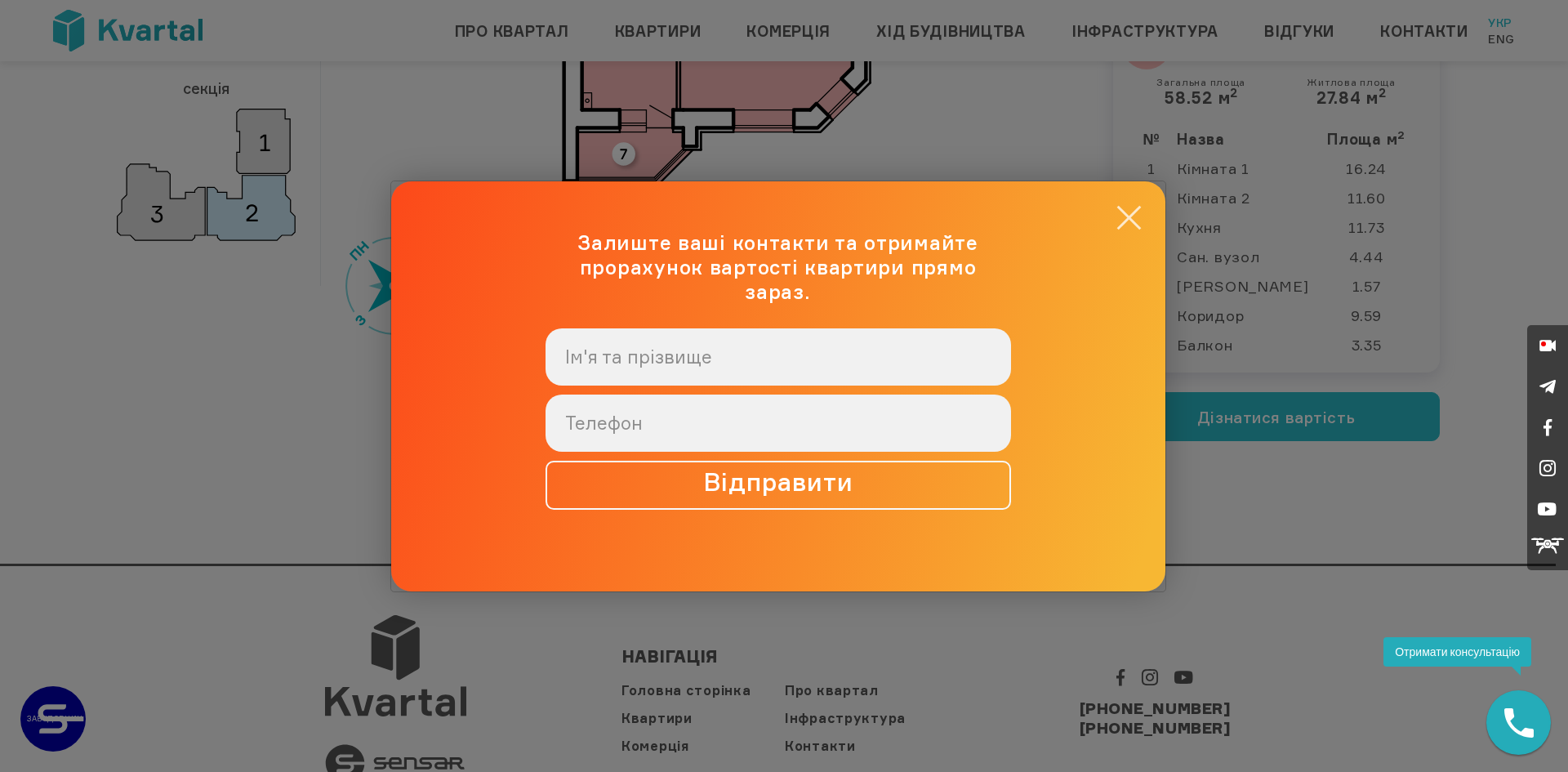
click at [1133, 221] on button "×" at bounding box center [1129, 217] width 32 height 32
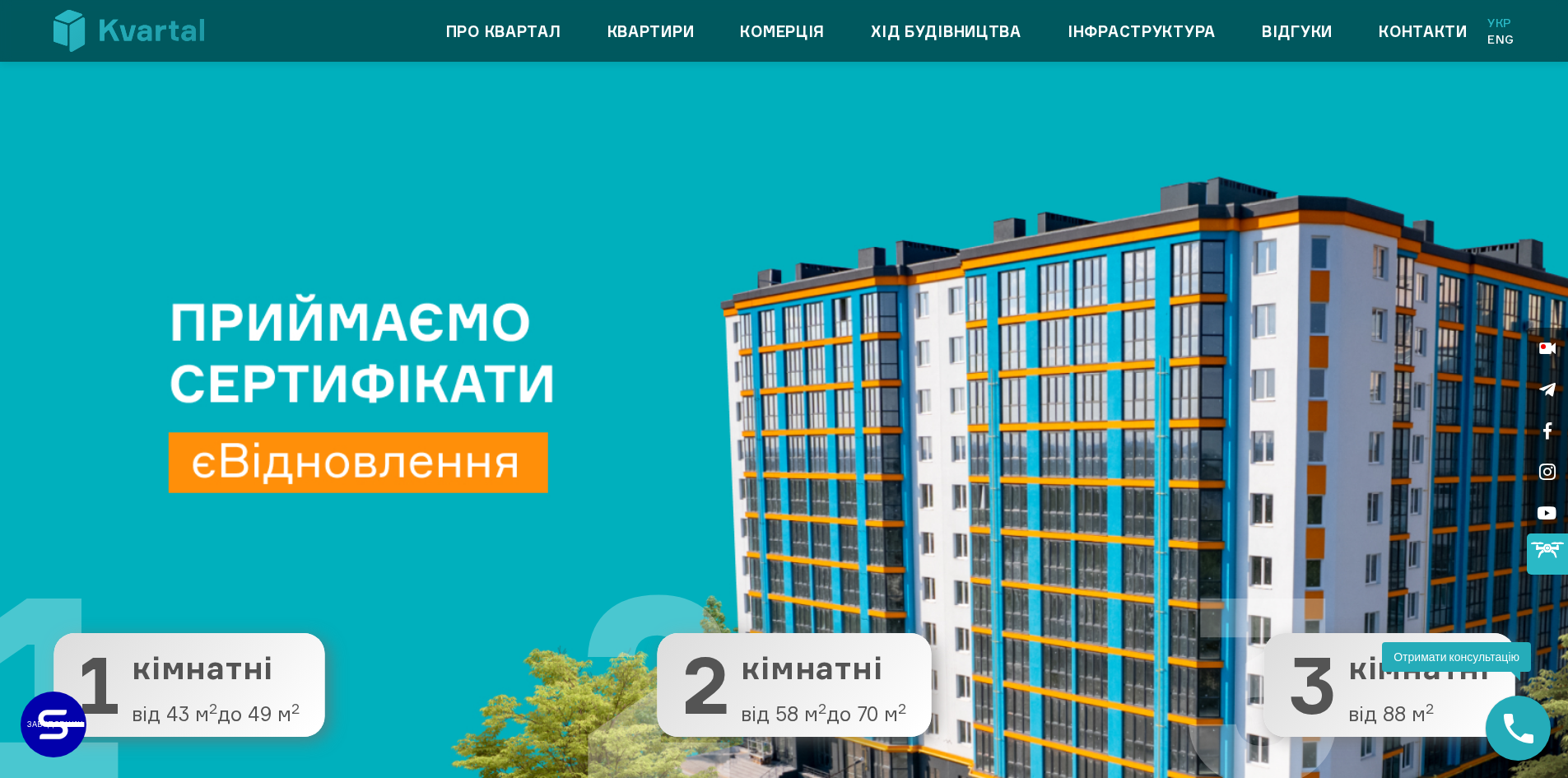
click at [1553, 550] on icon at bounding box center [1547, 550] width 33 height 33
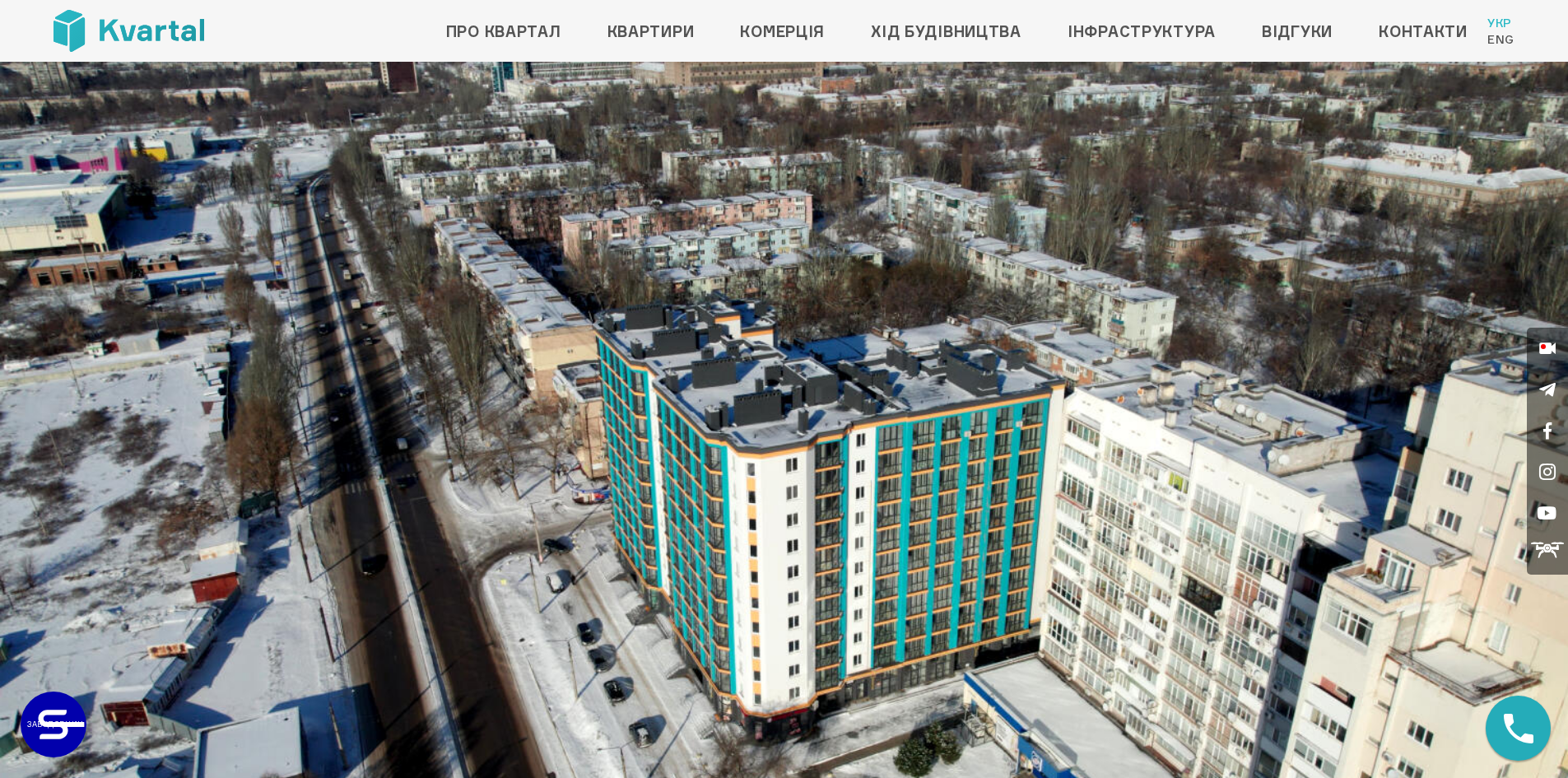
drag, startPoint x: 499, startPoint y: 401, endPoint x: 549, endPoint y: 466, distance: 82.0
click at [549, 466] on img at bounding box center [784, 503] width 1568 height 883
drag, startPoint x: 915, startPoint y: 554, endPoint x: 965, endPoint y: 536, distance: 53.1
click at [965, 536] on img at bounding box center [784, 503] width 1568 height 883
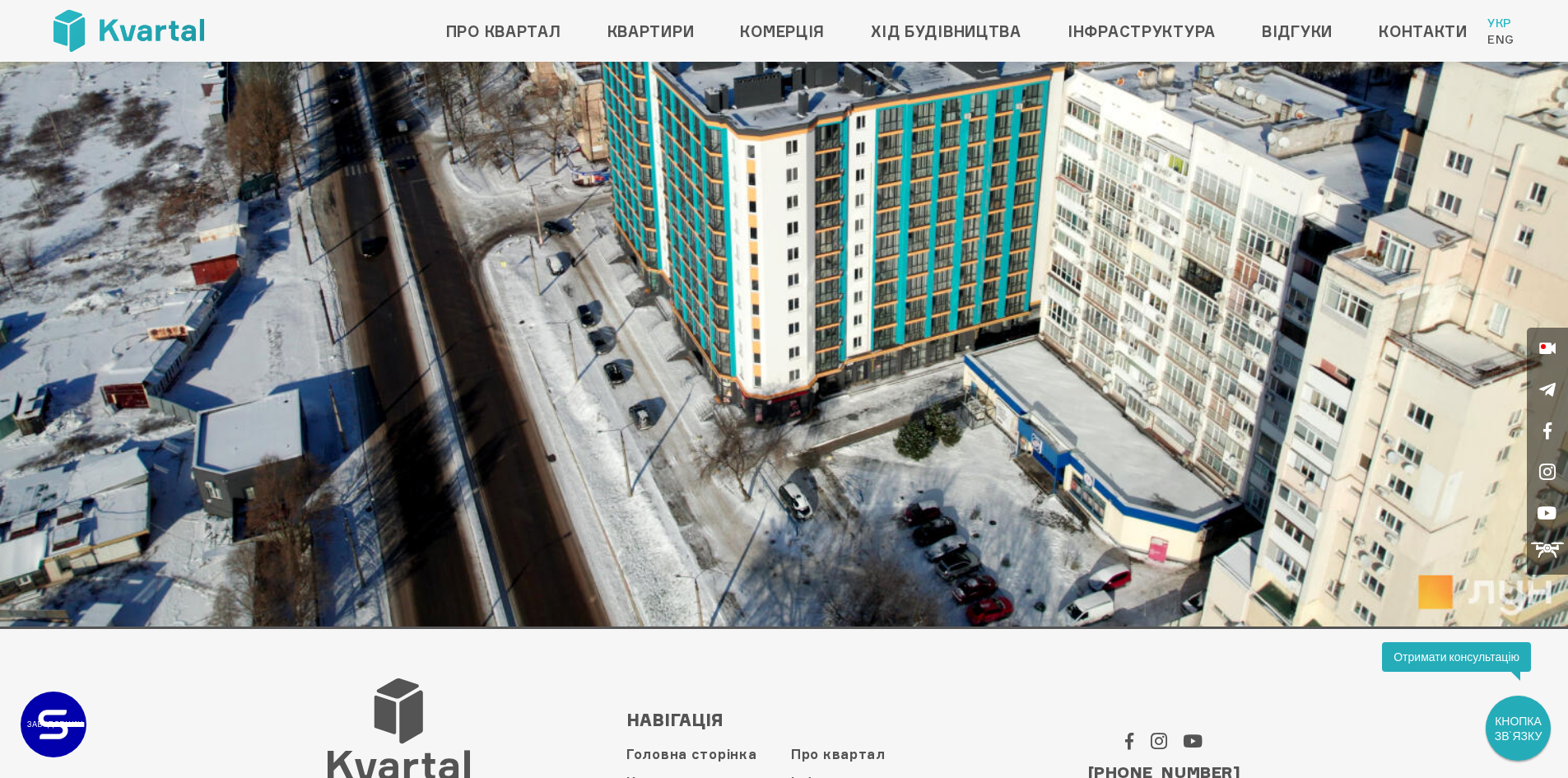
scroll to position [190, 0]
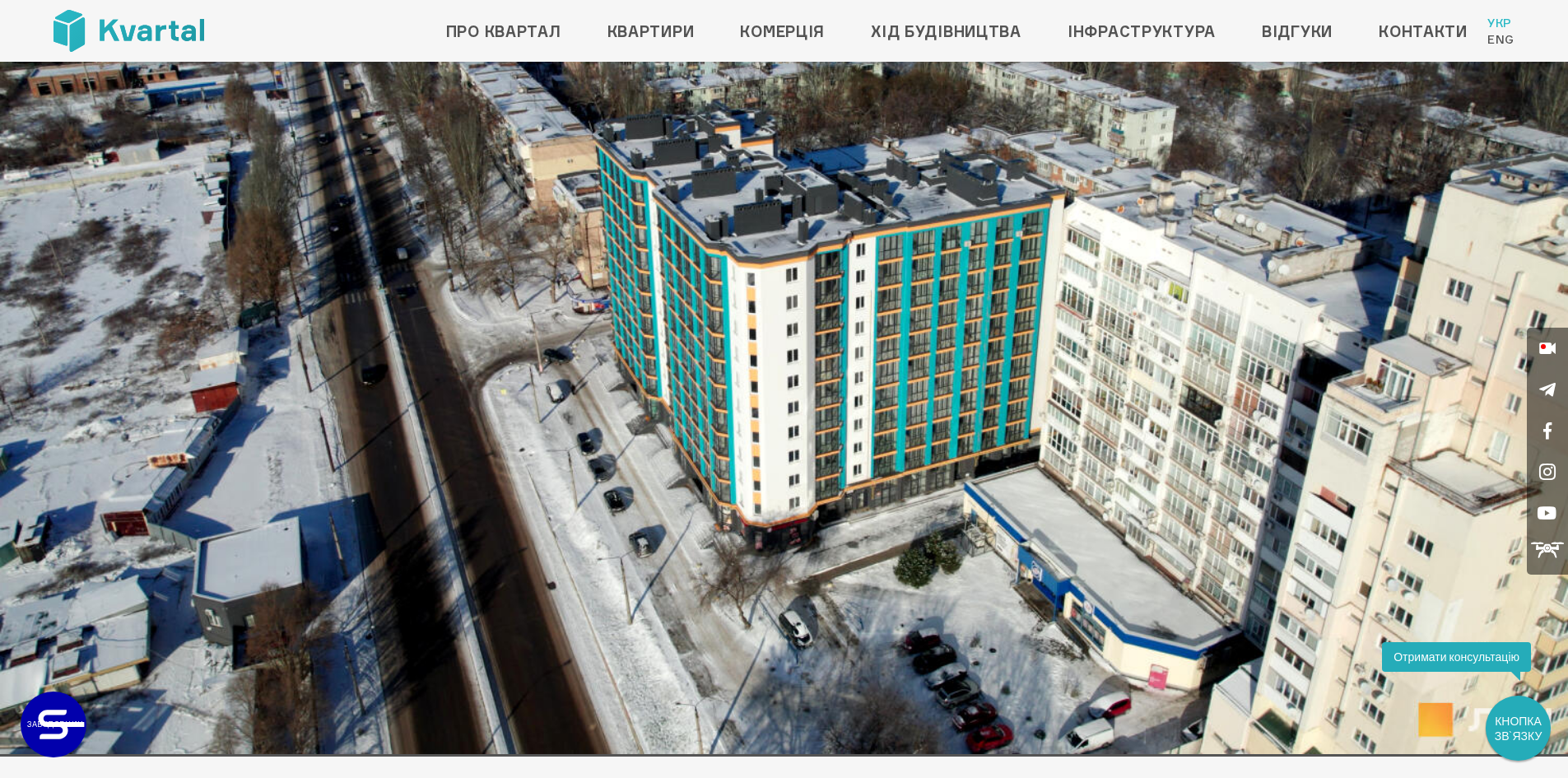
drag, startPoint x: 898, startPoint y: 492, endPoint x: 850, endPoint y: 397, distance: 106.4
click at [931, 449] on img at bounding box center [784, 313] width 1568 height 883
drag, startPoint x: 835, startPoint y: 379, endPoint x: 784, endPoint y: 391, distance: 52.4
drag, startPoint x: 784, startPoint y: 391, endPoint x: 815, endPoint y: 363, distance: 41.8
drag, startPoint x: 815, startPoint y: 363, endPoint x: 740, endPoint y: 353, distance: 75.7
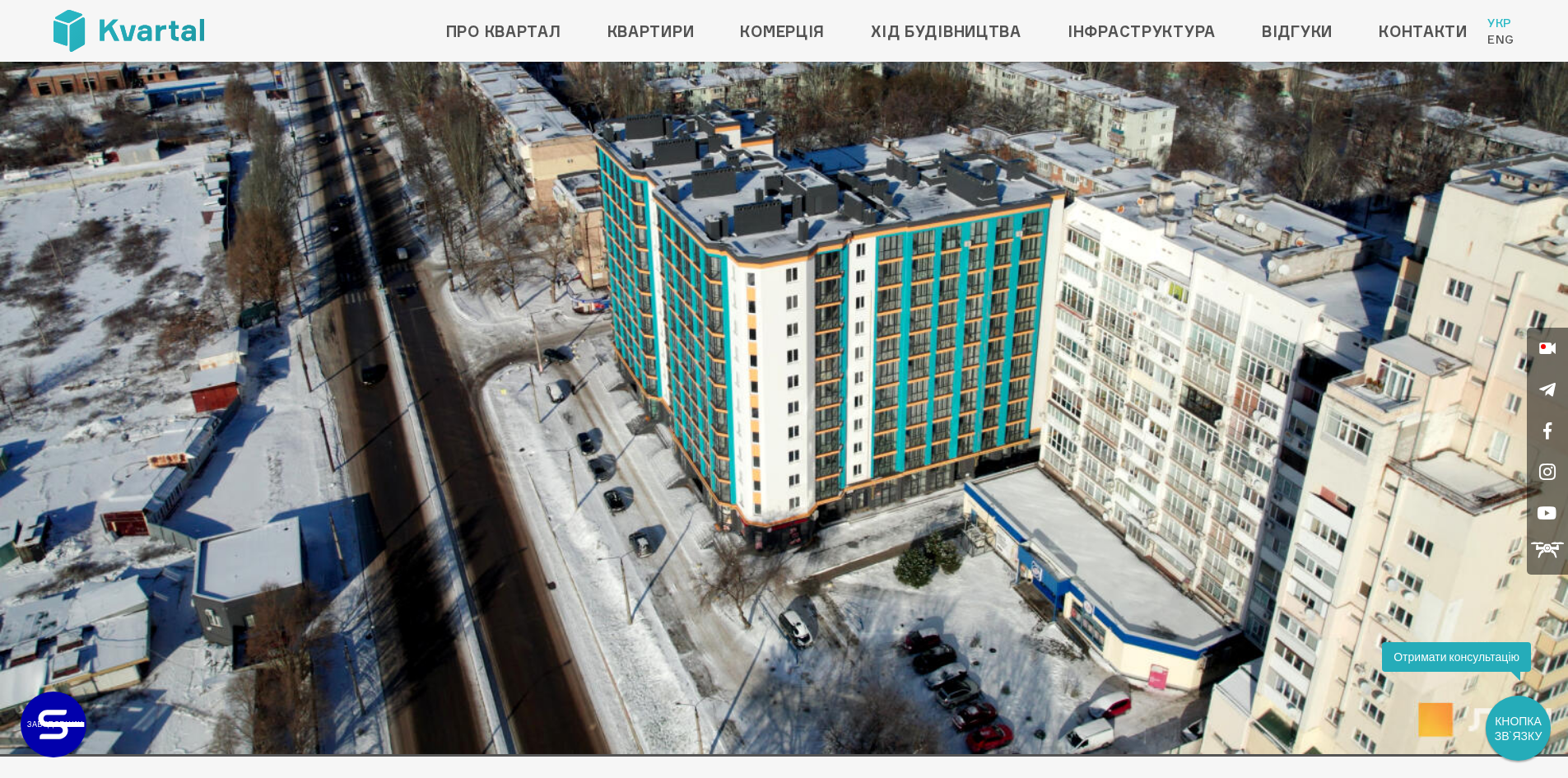
click at [740, 353] on img at bounding box center [784, 313] width 1568 height 883
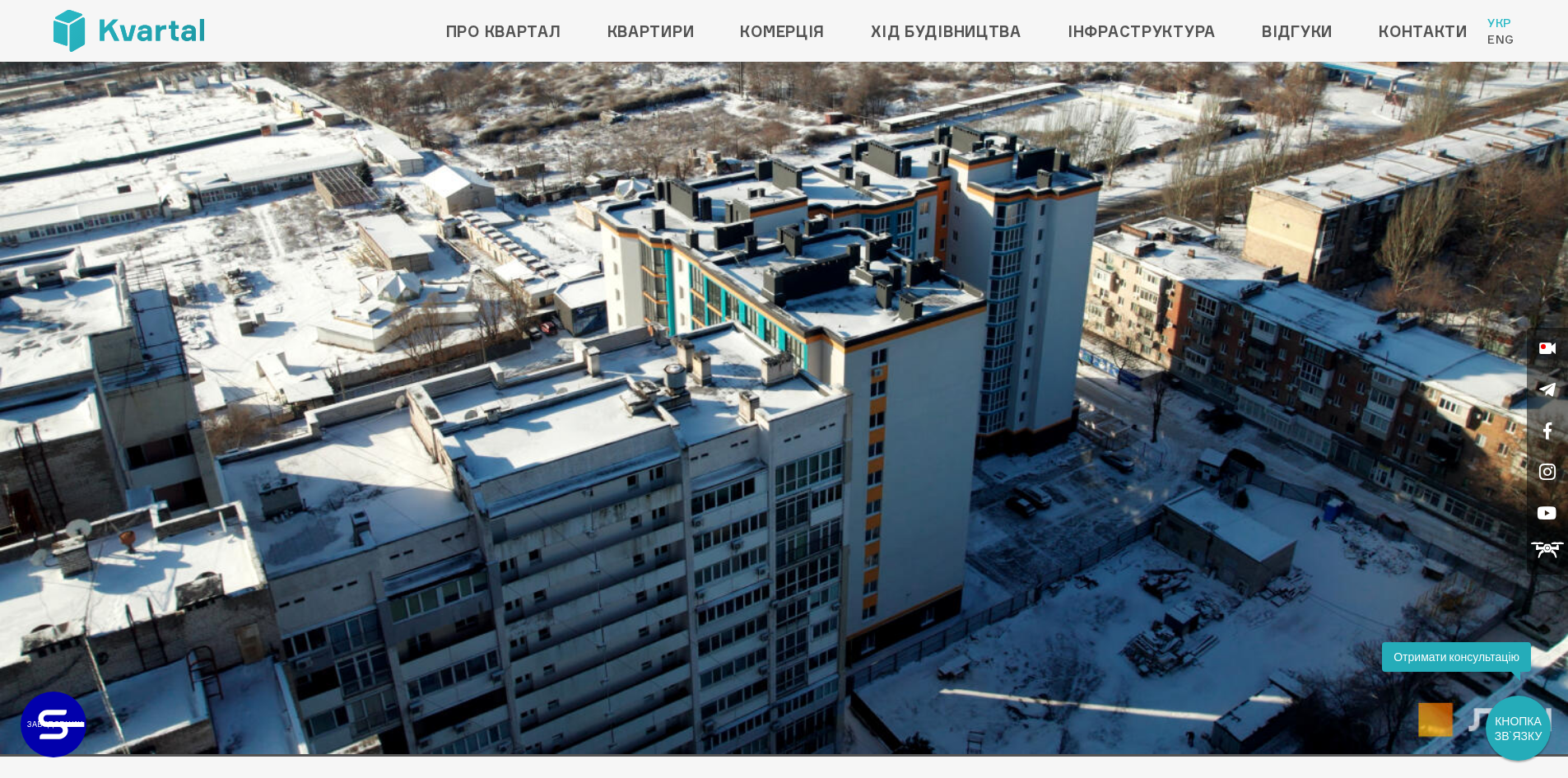
drag, startPoint x: 685, startPoint y: 238, endPoint x: 690, endPoint y: 255, distance: 17.7
click at [690, 255] on img at bounding box center [784, 313] width 1568 height 883
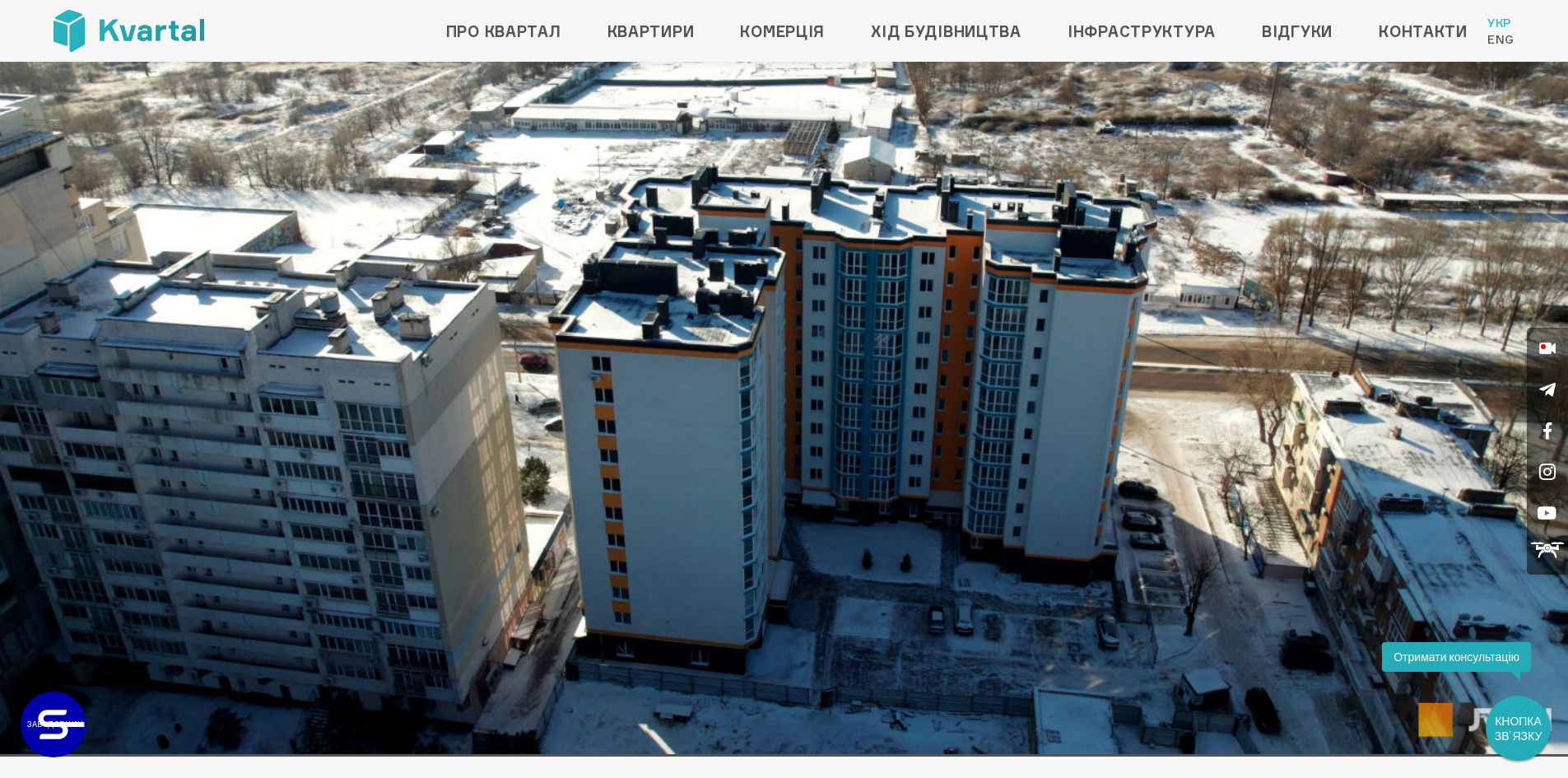
drag, startPoint x: 1090, startPoint y: 383, endPoint x: 1065, endPoint y: 380, distance: 25.2
click at [1065, 380] on img at bounding box center [784, 313] width 1568 height 883
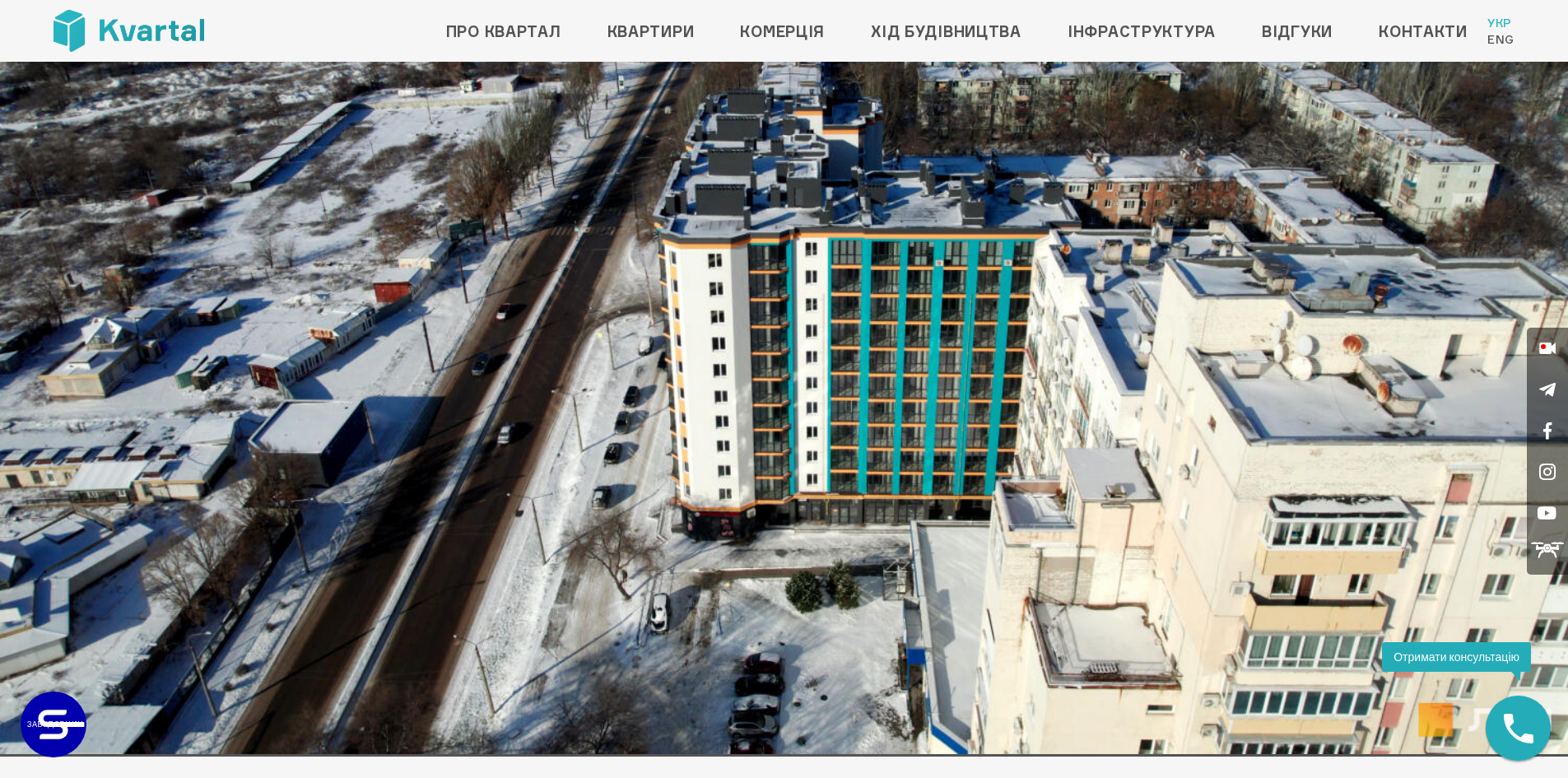
drag, startPoint x: 1054, startPoint y: 460, endPoint x: 1139, endPoint y: 566, distance: 135.9
click at [1139, 566] on img at bounding box center [784, 313] width 1568 height 883
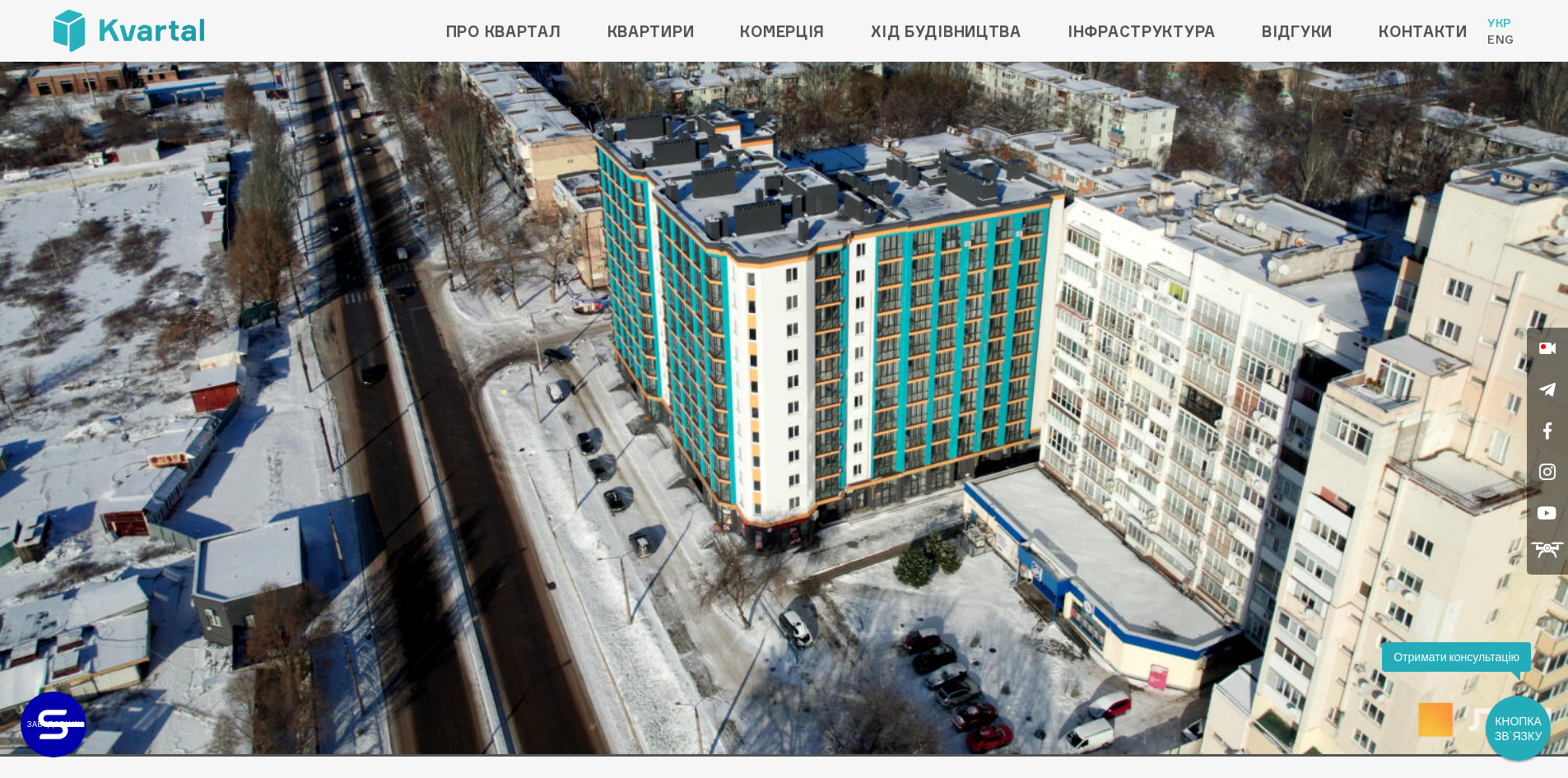
drag, startPoint x: 649, startPoint y: 444, endPoint x: 679, endPoint y: 454, distance: 31.6
click at [679, 454] on img at bounding box center [784, 313] width 1568 height 883
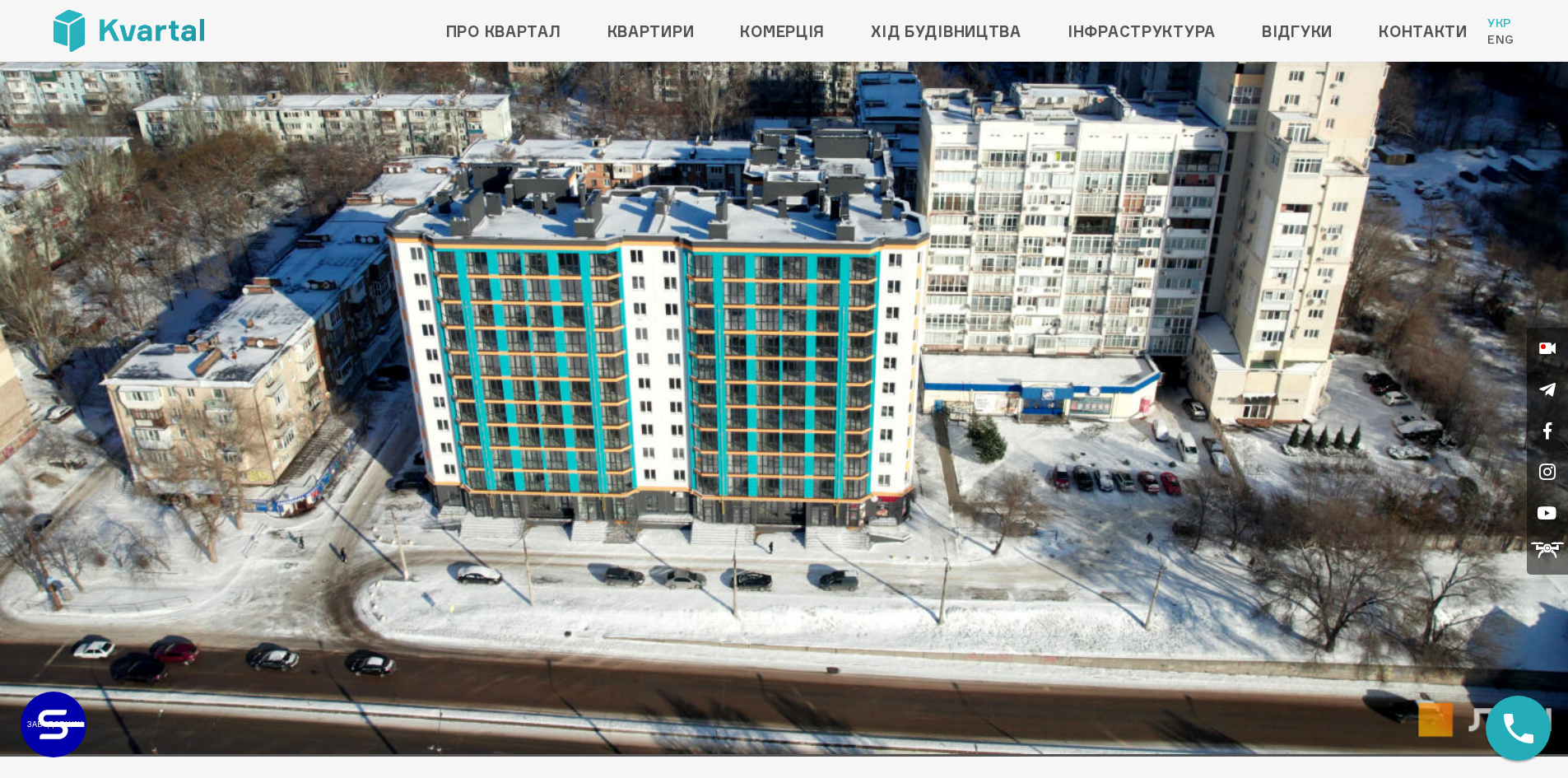
drag, startPoint x: 847, startPoint y: 572, endPoint x: 921, endPoint y: 672, distance: 124.4
click at [921, 672] on img at bounding box center [784, 313] width 1568 height 883
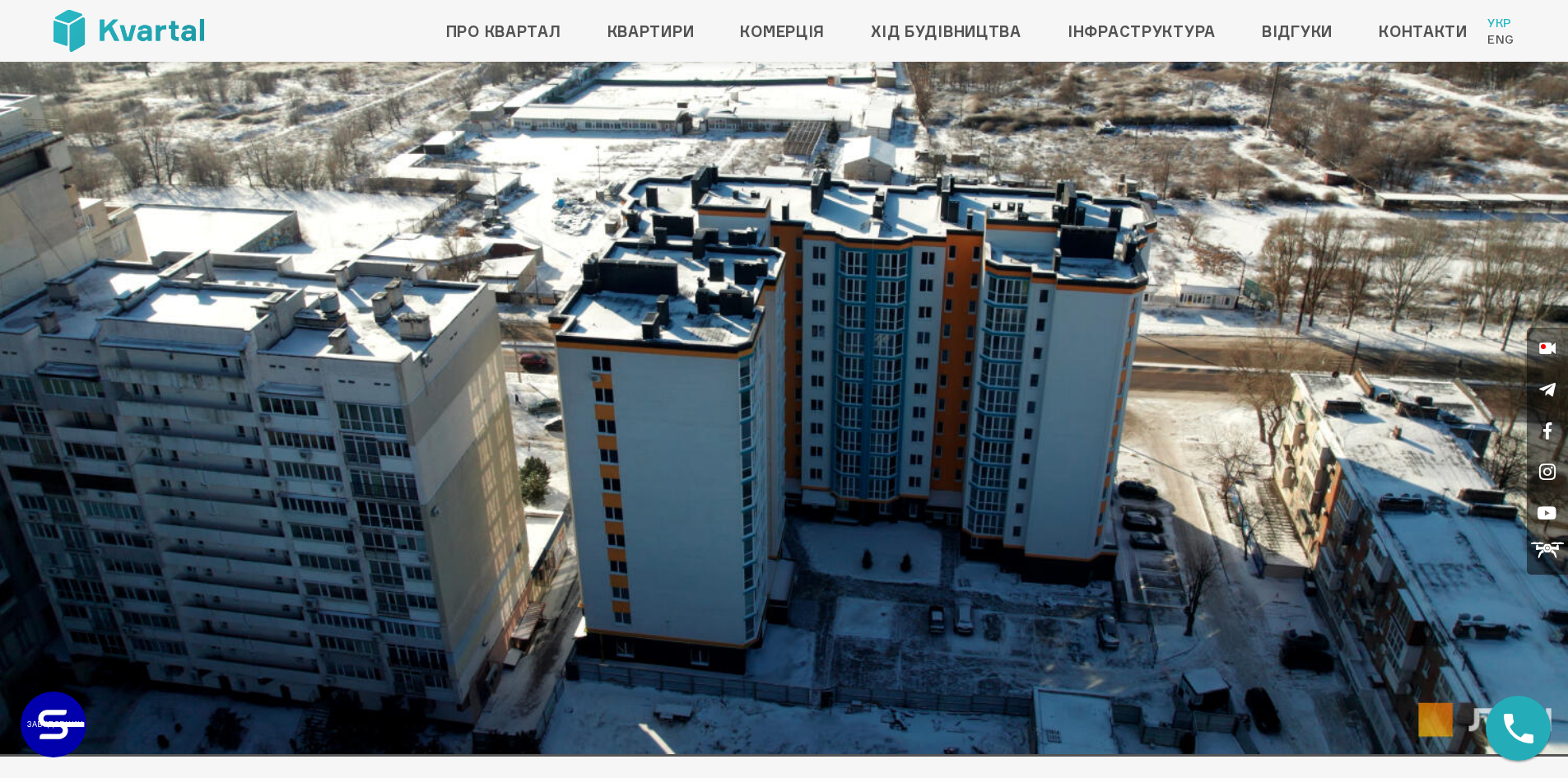
drag, startPoint x: 575, startPoint y: 606, endPoint x: 879, endPoint y: 649, distance: 307.0
click at [879, 649] on img at bounding box center [784, 313] width 1568 height 883
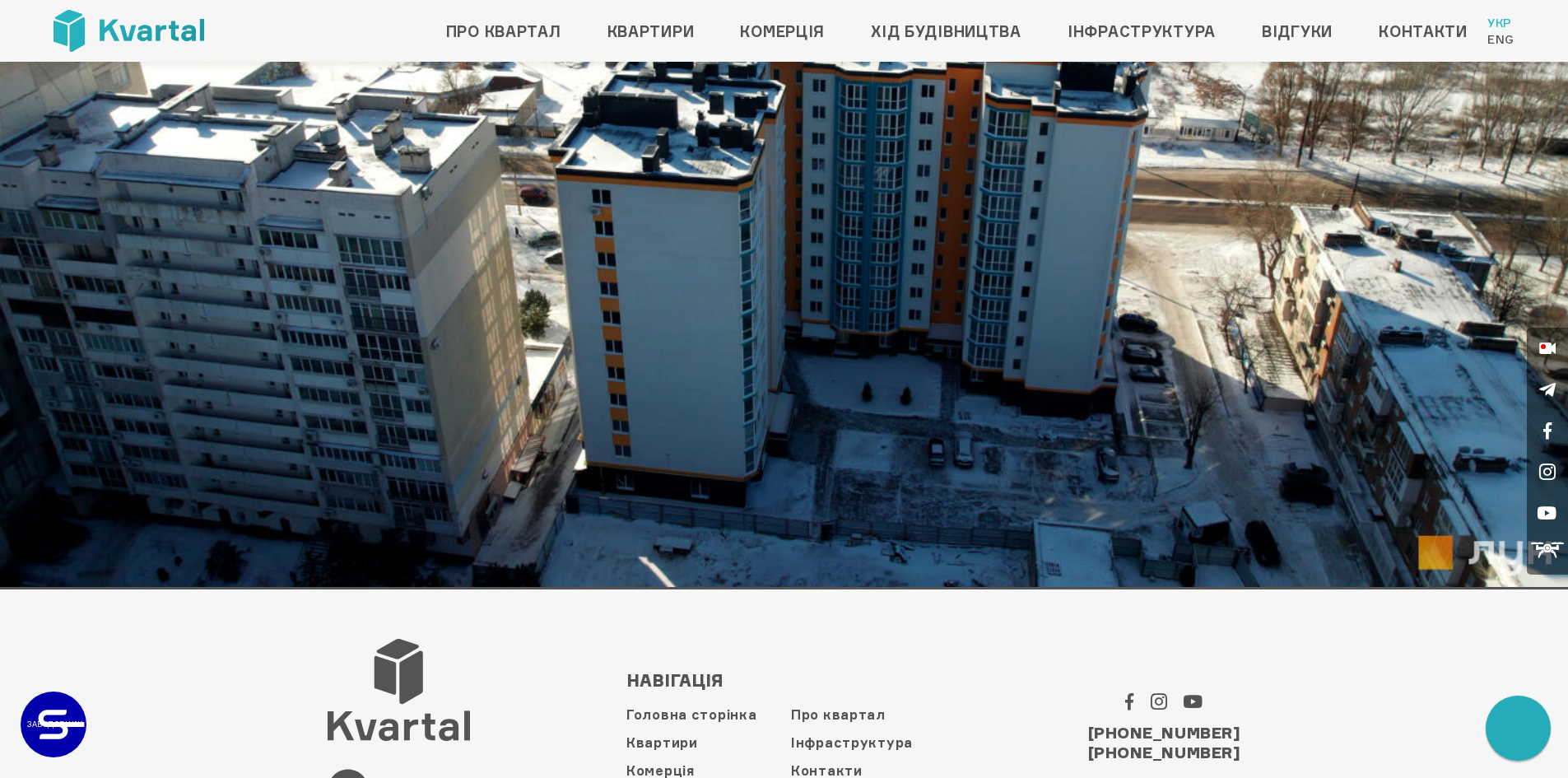
scroll to position [355, 0]
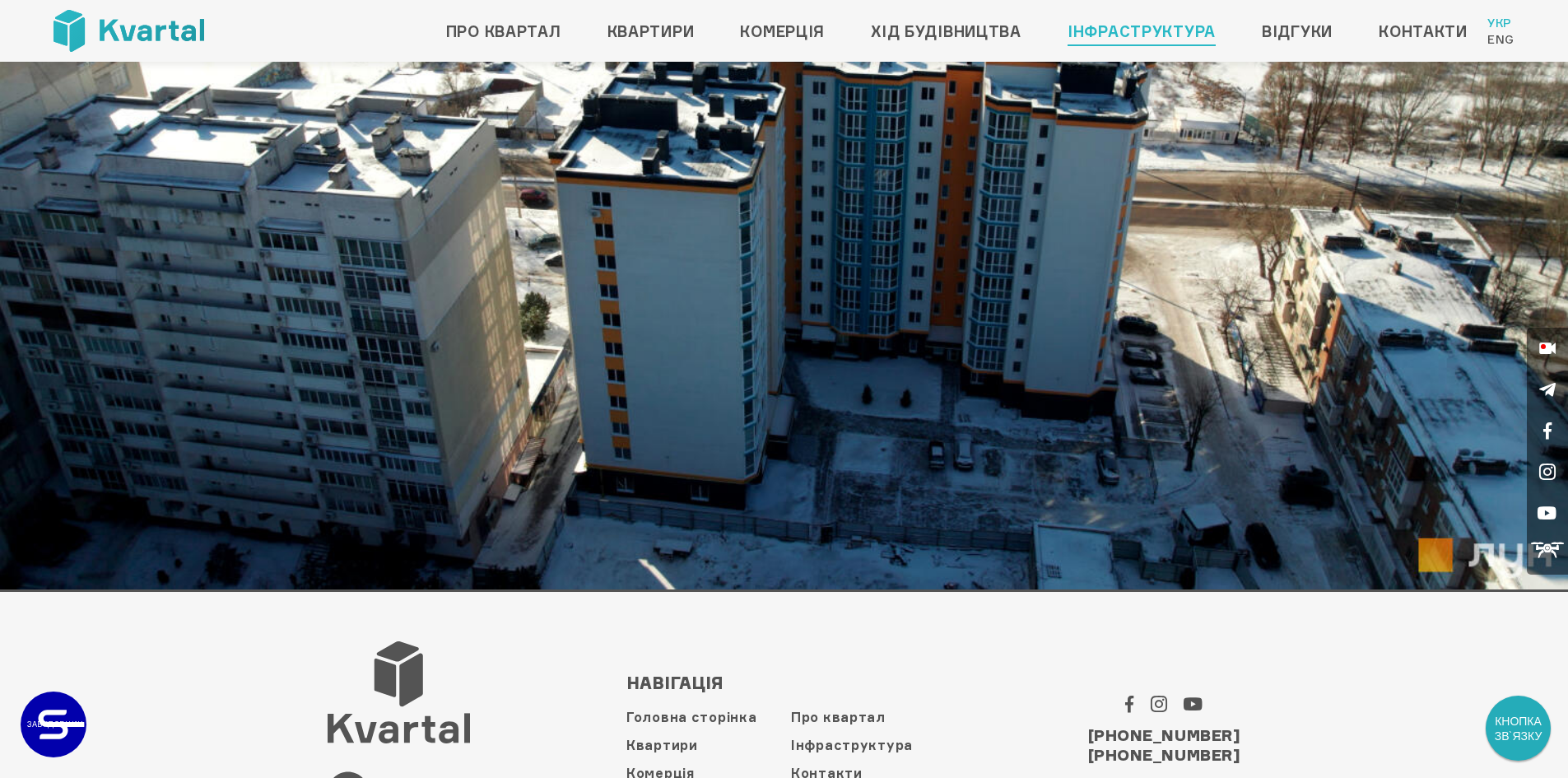
click at [1132, 22] on link "Інфраструктура" at bounding box center [1141, 31] width 148 height 26
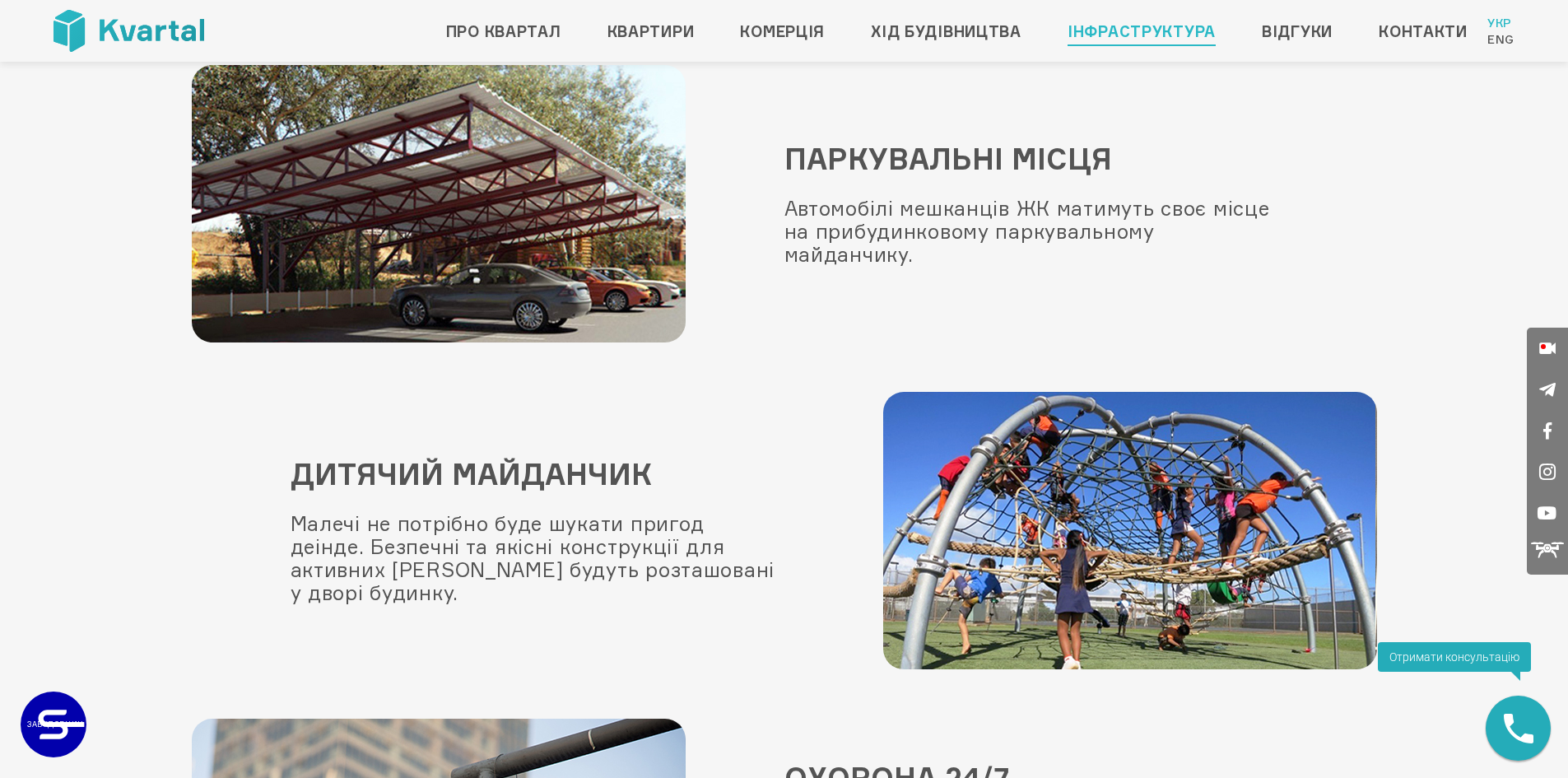
scroll to position [843, 0]
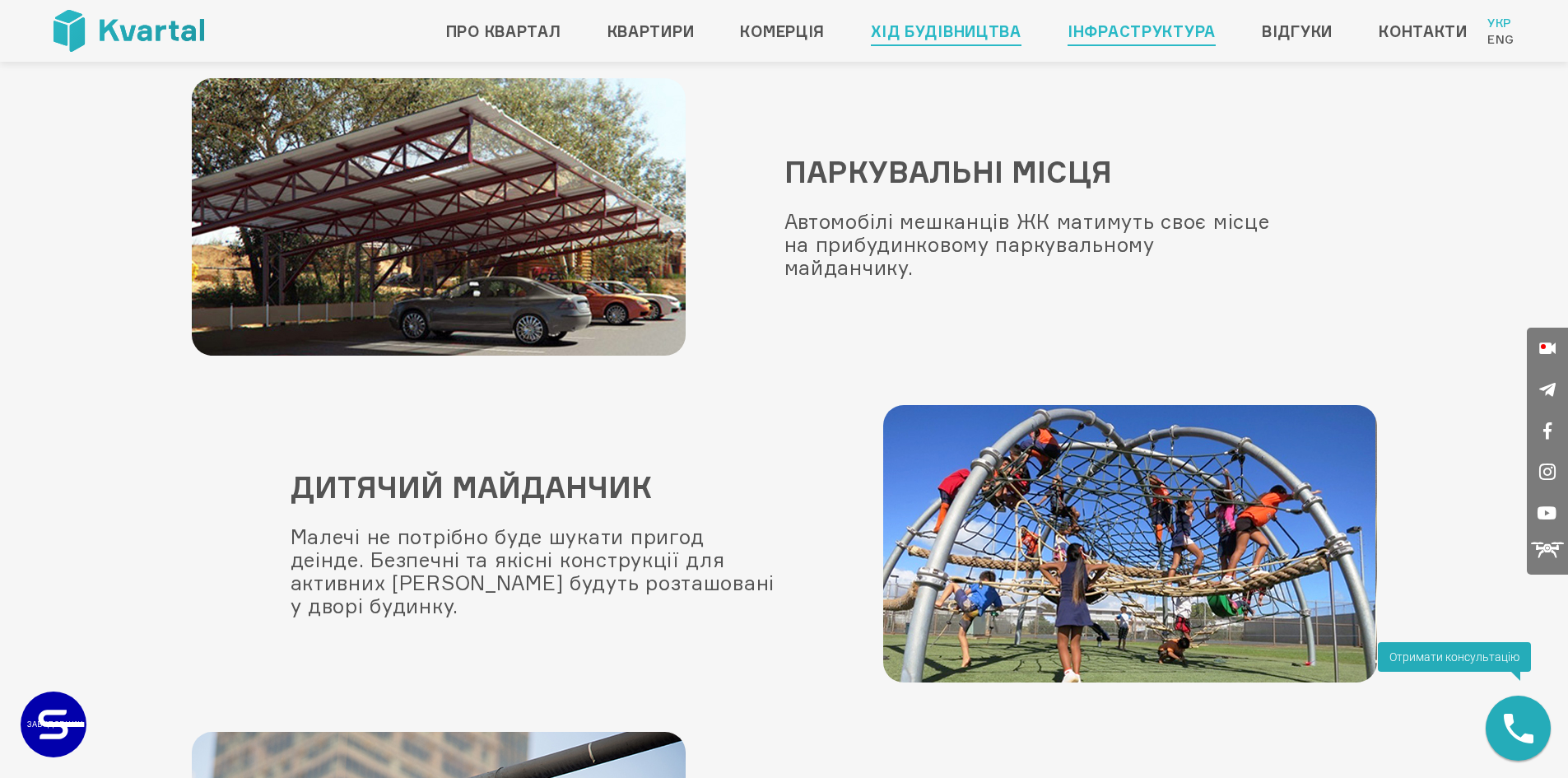
click at [956, 32] on link "Хід будівництва" at bounding box center [946, 31] width 151 height 26
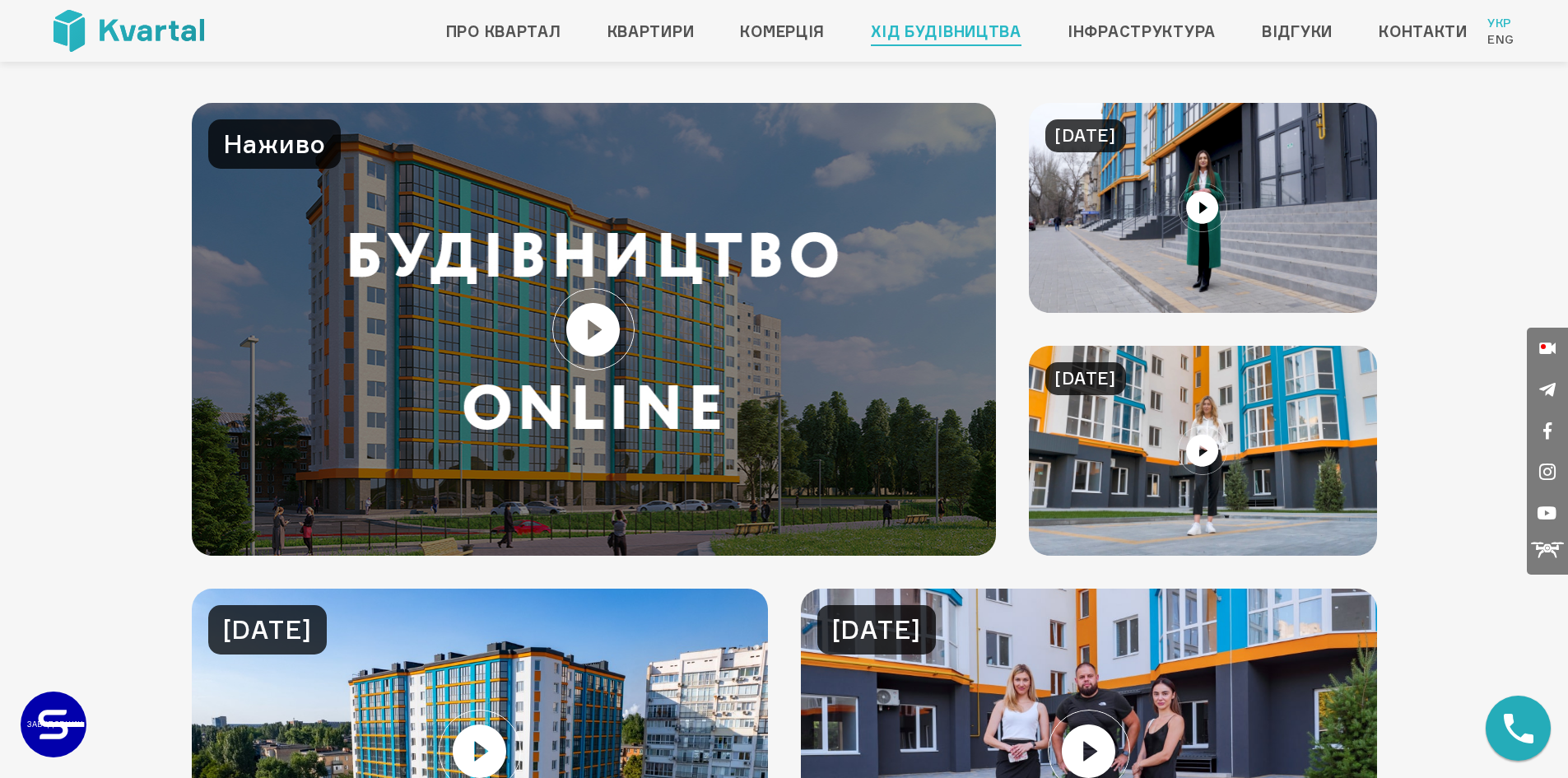
click at [913, 364] on img at bounding box center [594, 329] width 805 height 453
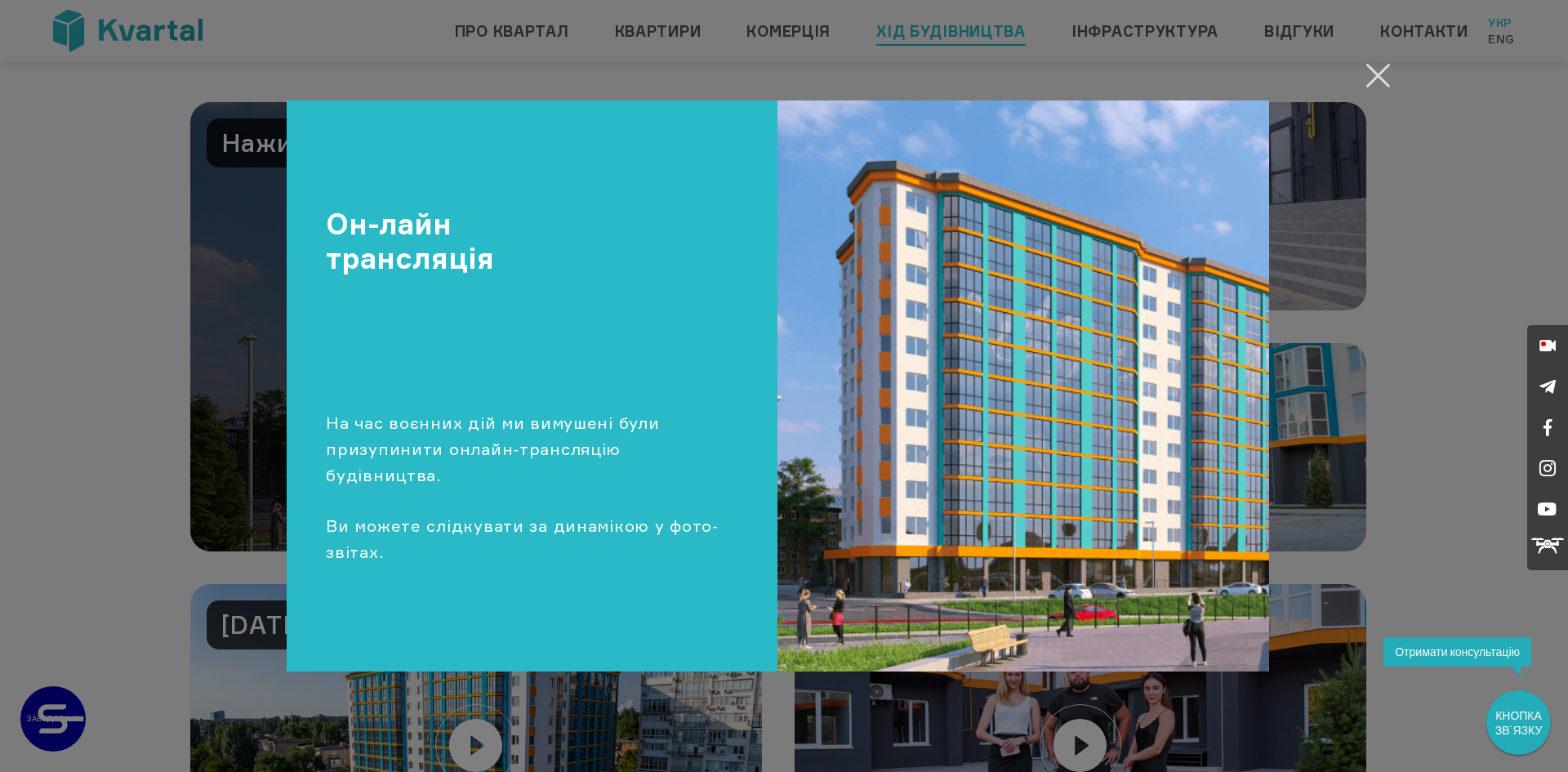
click at [1368, 76] on button "Закрити" at bounding box center [1378, 75] width 32 height 32
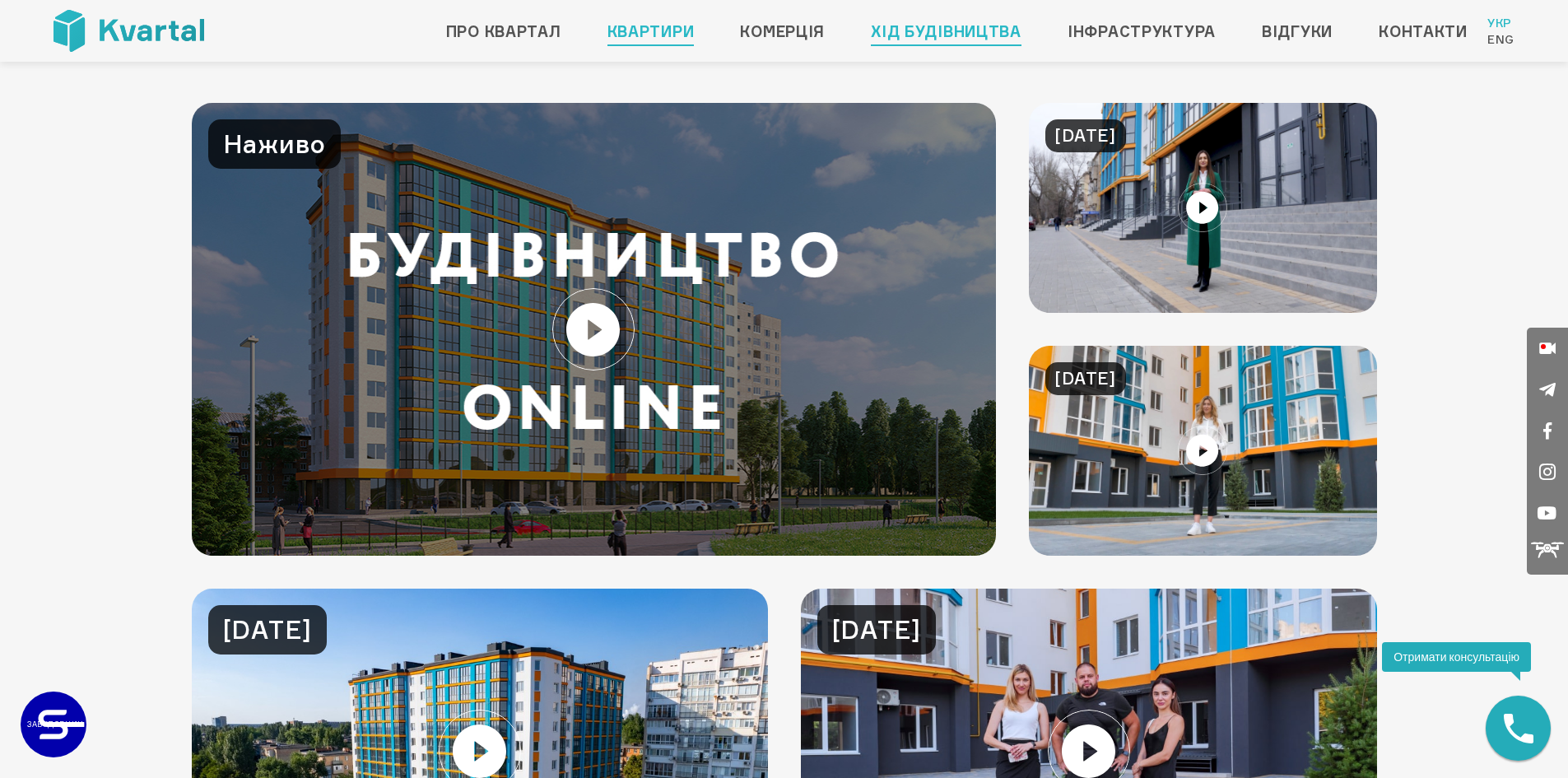
click at [628, 23] on link "Квартири" at bounding box center [651, 31] width 87 height 26
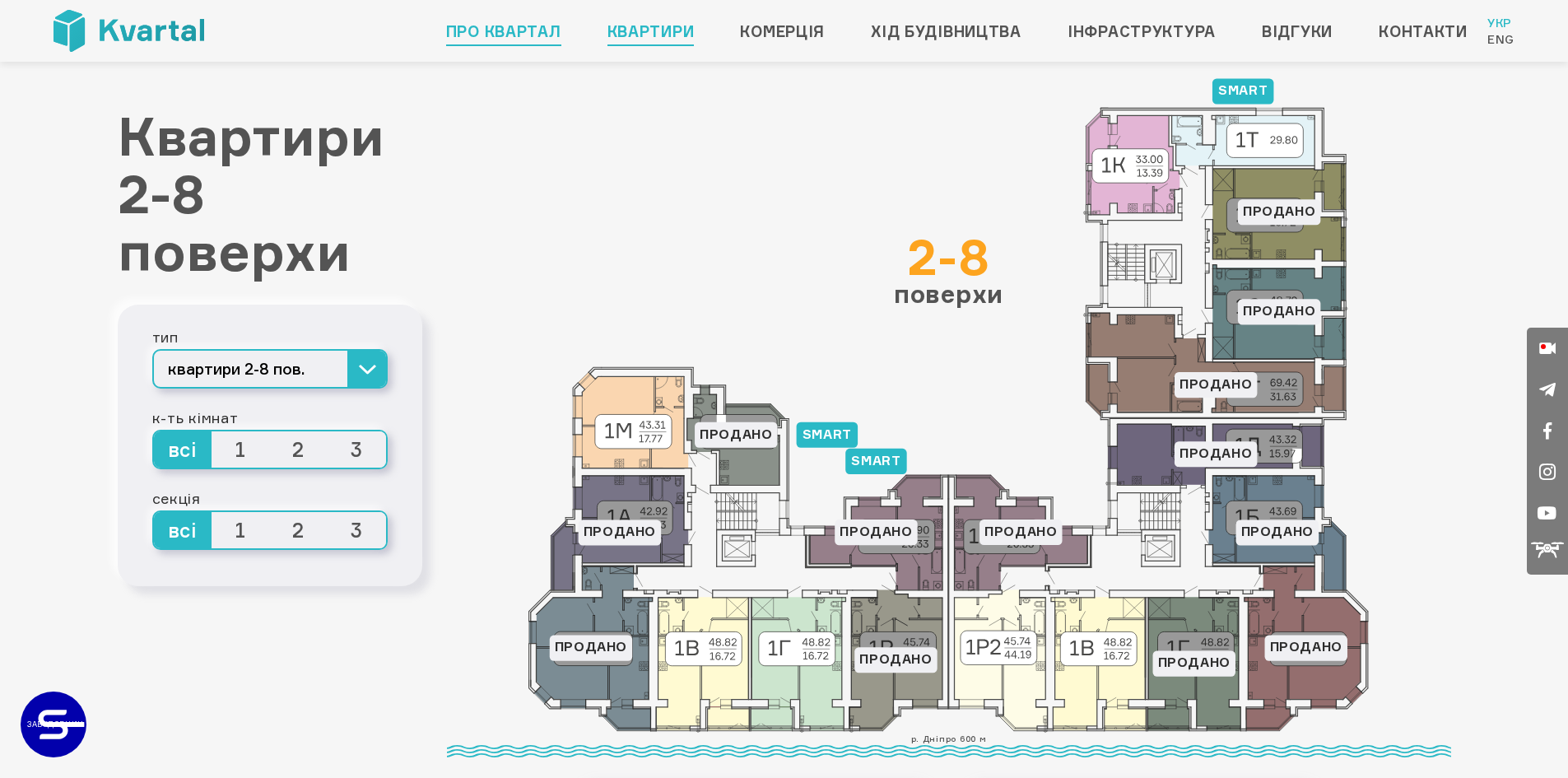
click at [524, 36] on link "Про квартал" at bounding box center [504, 31] width 115 height 26
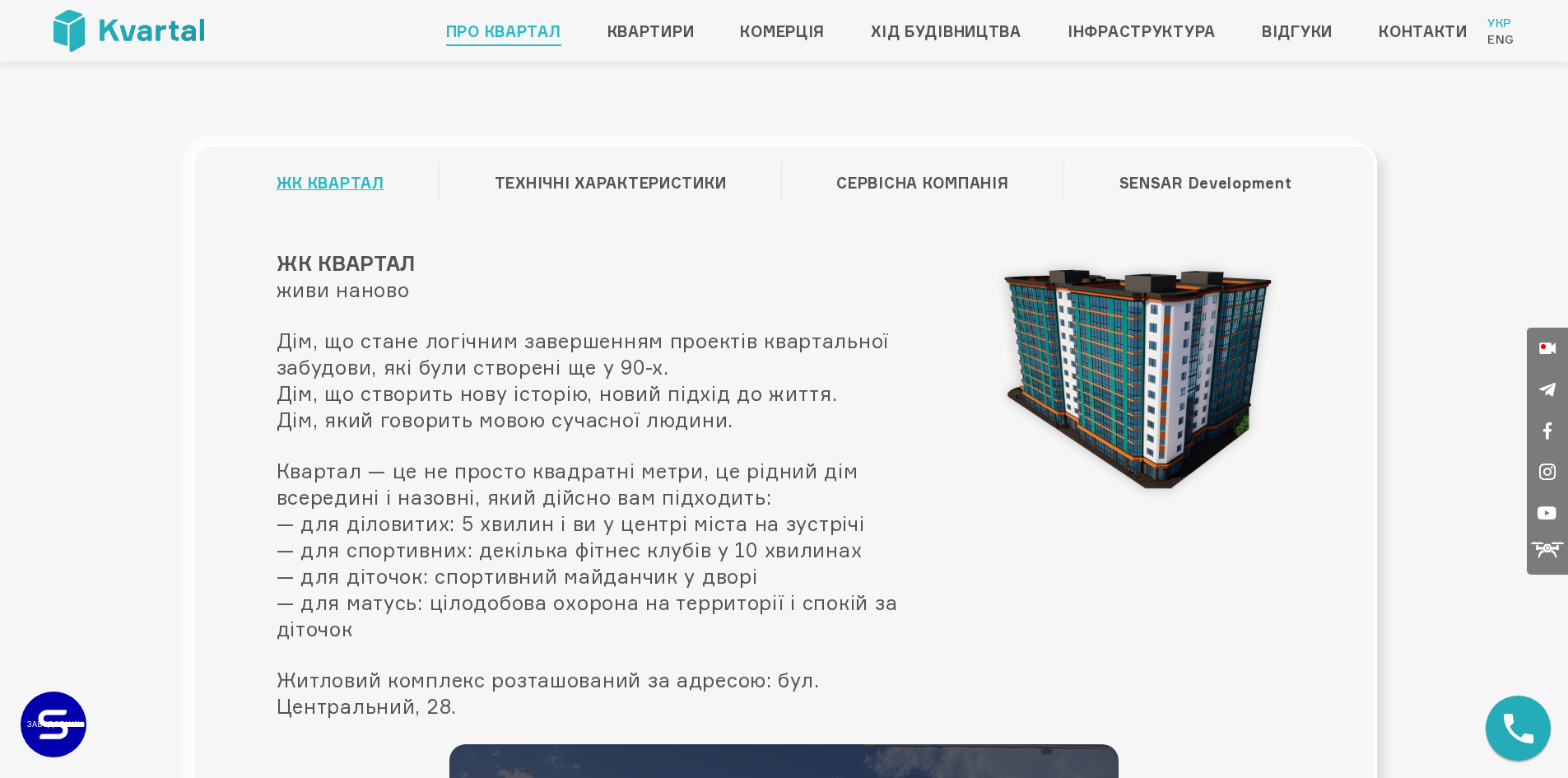
click at [90, 26] on img at bounding box center [129, 30] width 151 height 42
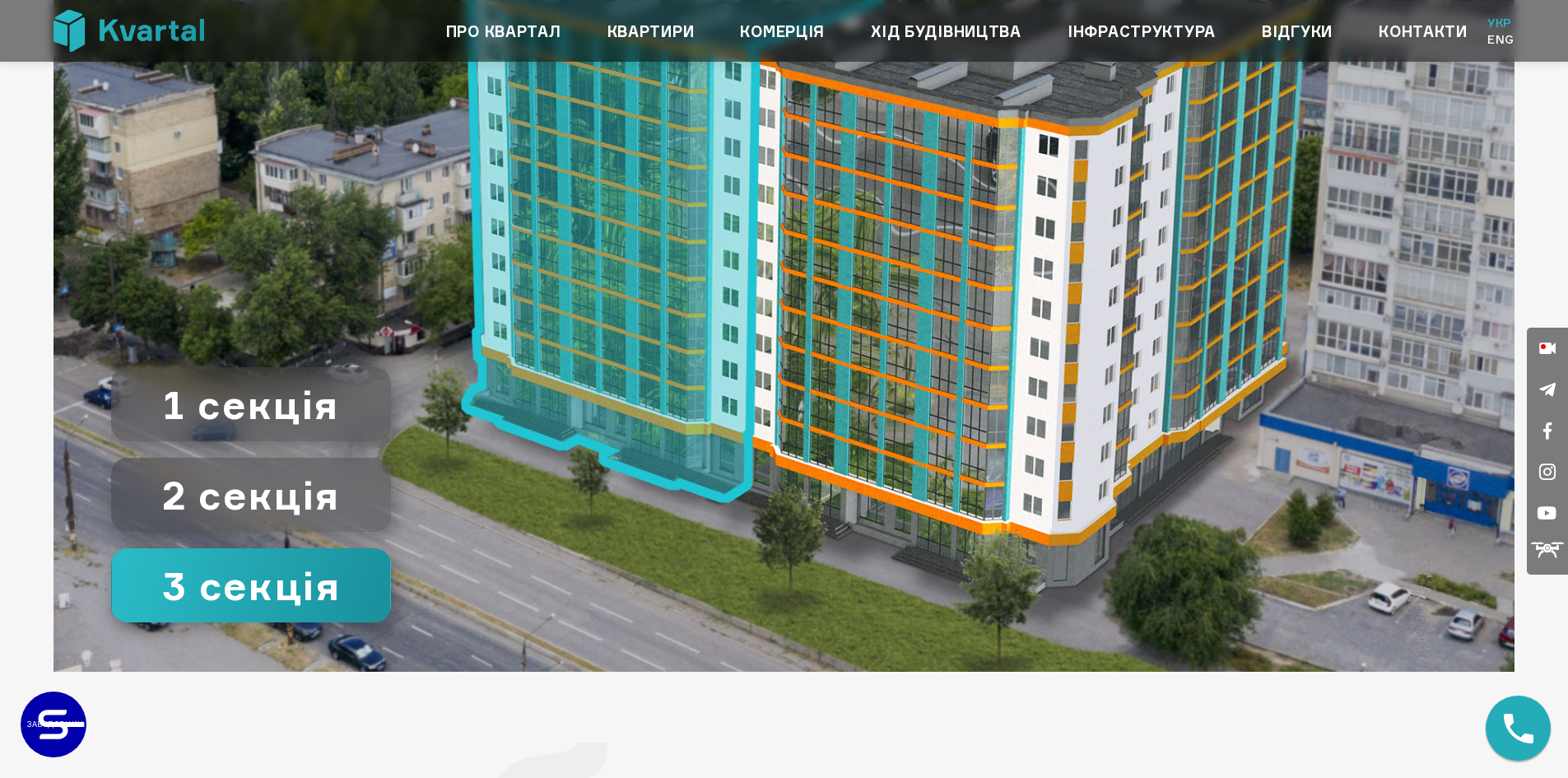
scroll to position [2470, 0]
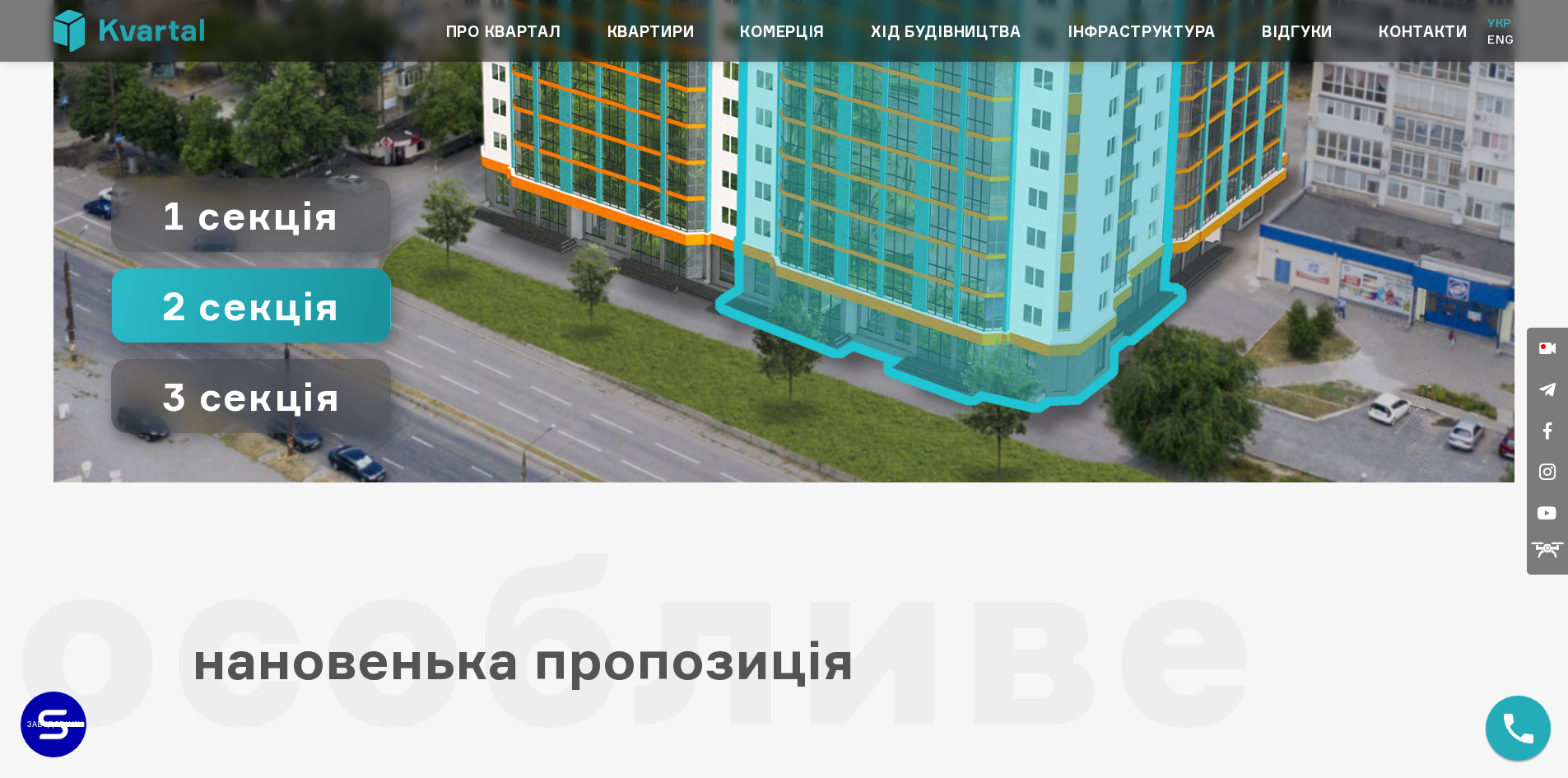
drag, startPoint x: 1258, startPoint y: 319, endPoint x: 1141, endPoint y: 335, distance: 118.1
click at [1141, 335] on icon at bounding box center [784, 70] width 1462 height 821
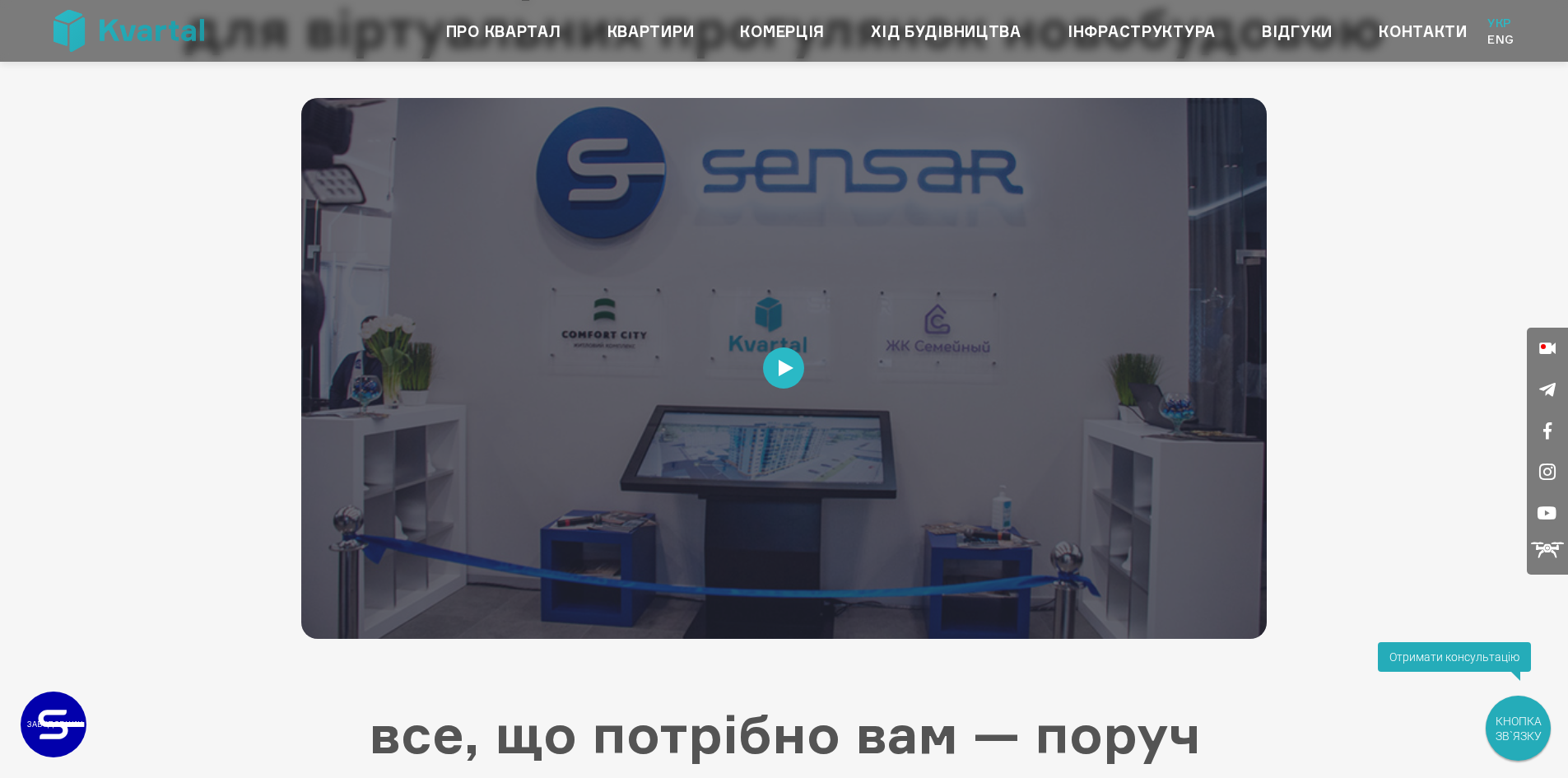
scroll to position [3467, 0]
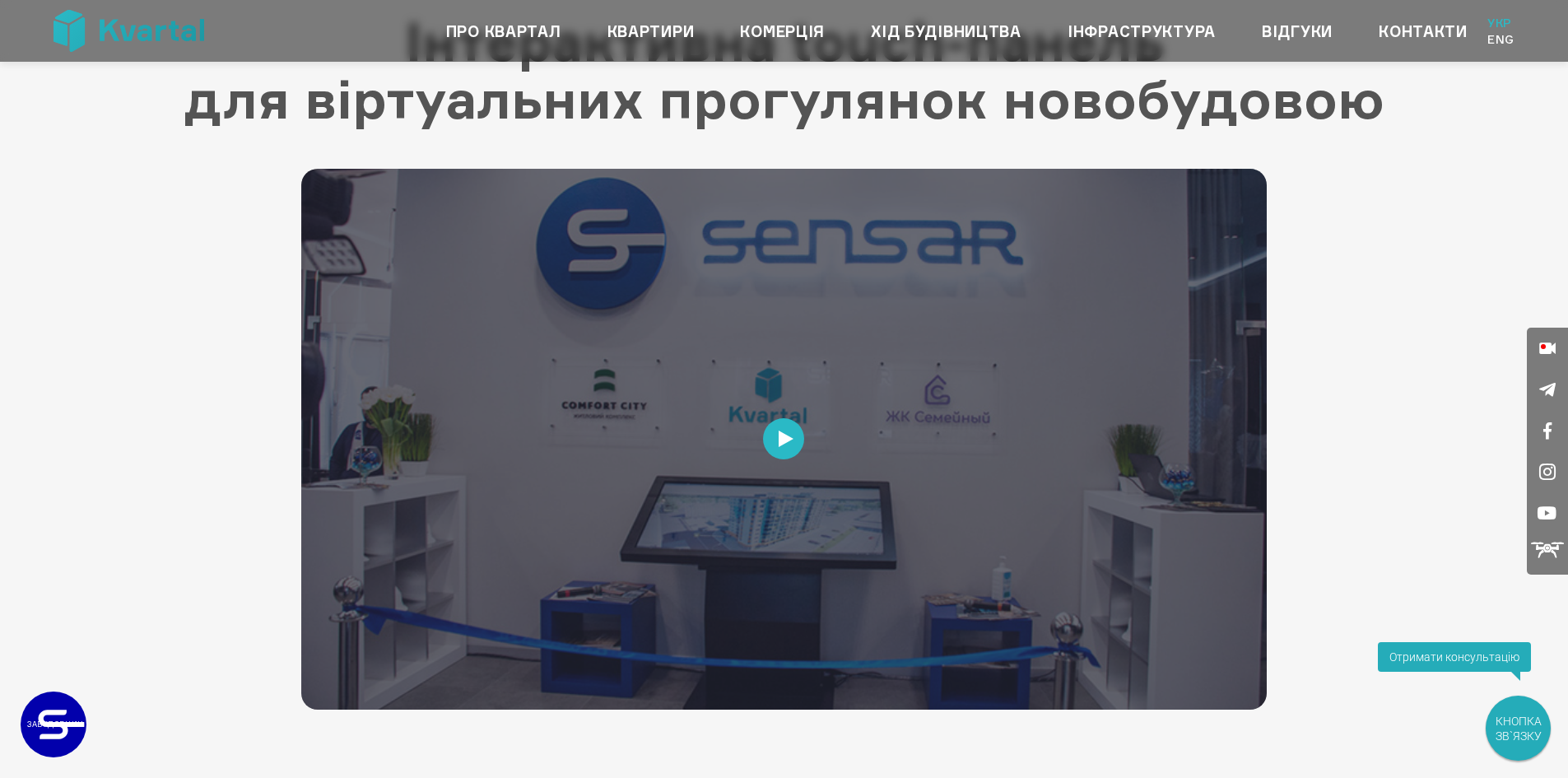
click at [756, 428] on div at bounding box center [784, 439] width 966 height 541
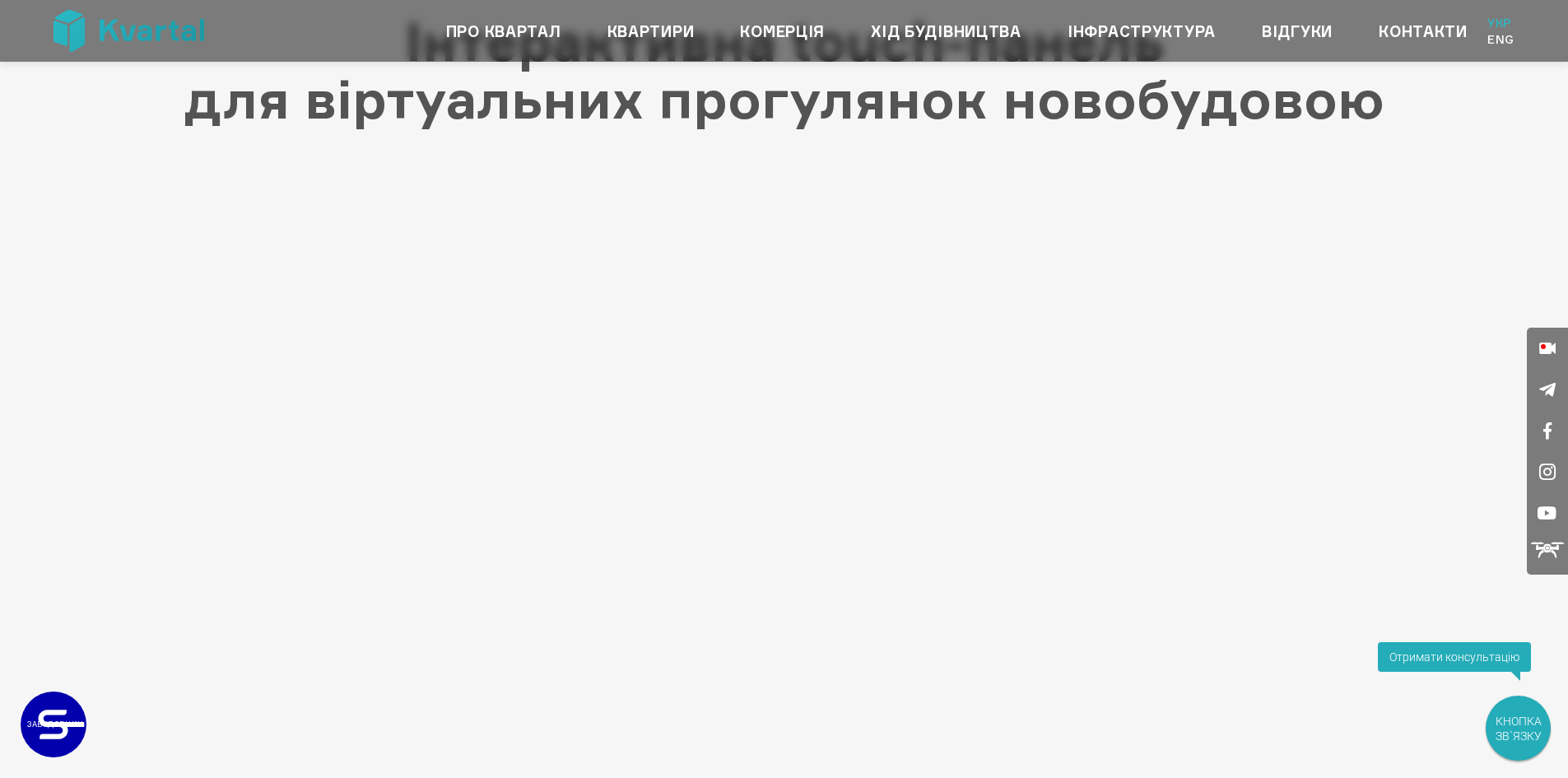
click at [1381, 432] on div at bounding box center [784, 439] width 1486 height 541
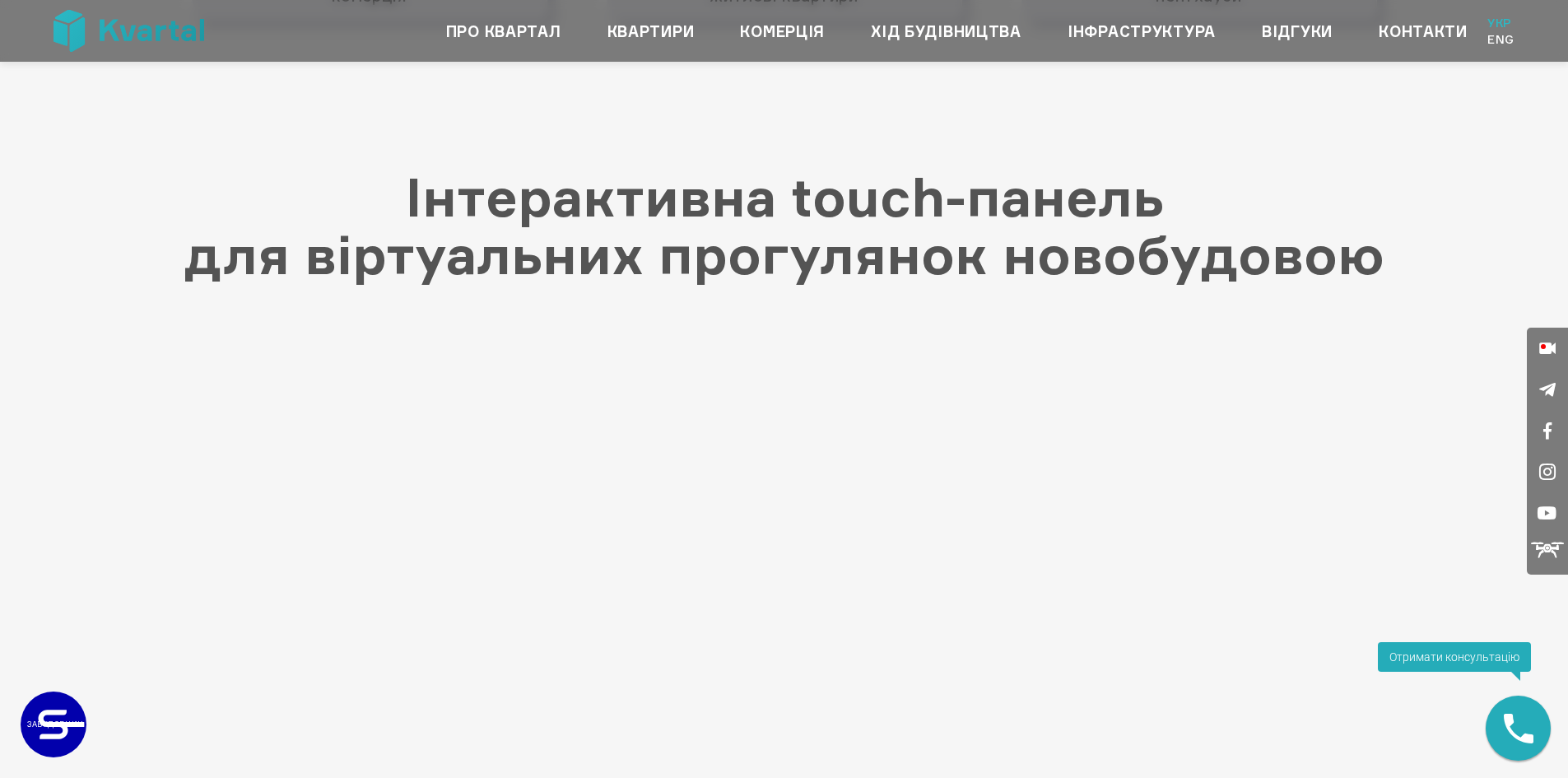
scroll to position [3302, 0]
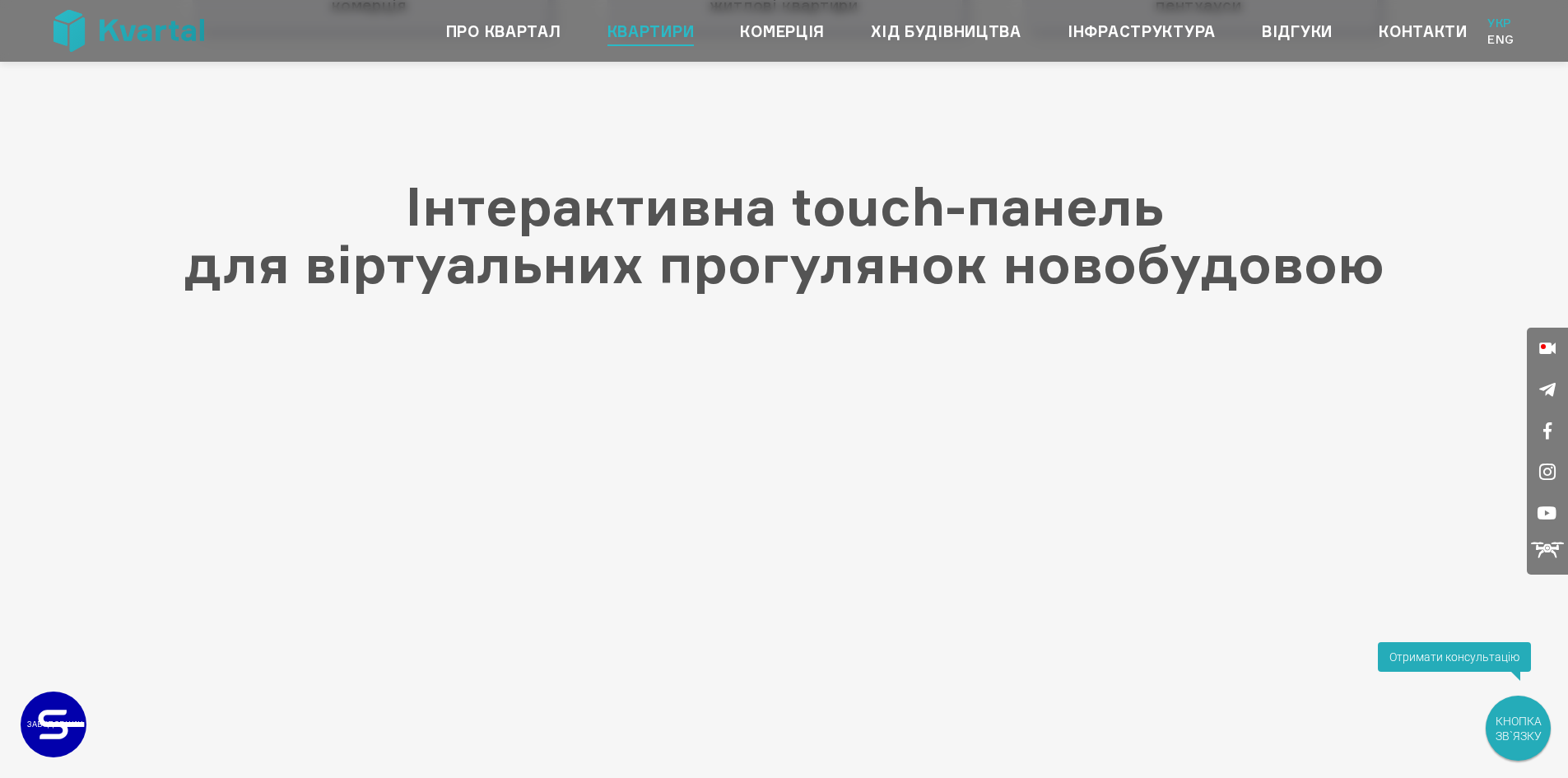
click at [622, 31] on link "Квартири" at bounding box center [651, 31] width 87 height 26
